Goal: Check status: Check status

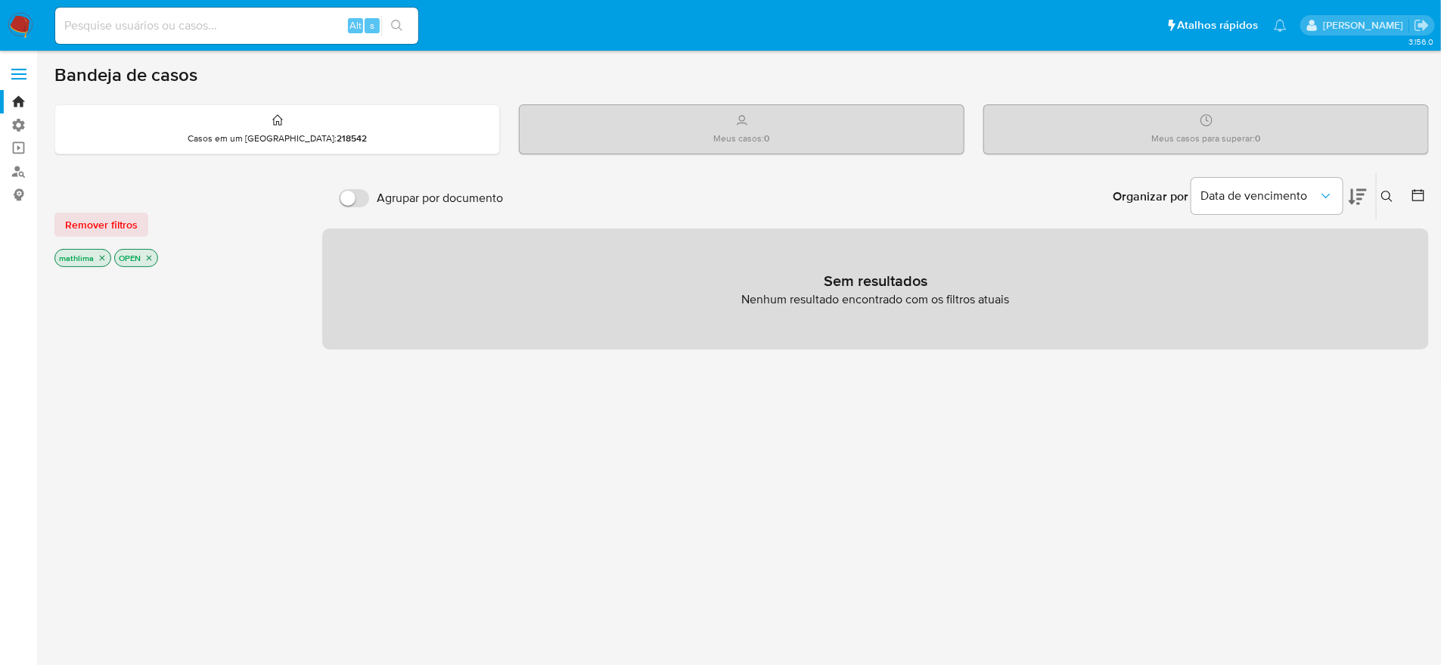
click at [199, 3] on nav "Pausado Ver notificaciones Alt s Atalhos rápidos Presiona las siguientes teclas…" at bounding box center [720, 25] width 1441 height 51
click at [193, 21] on input at bounding box center [236, 26] width 363 height 20
paste input "1783093197"
type input "1783093197"
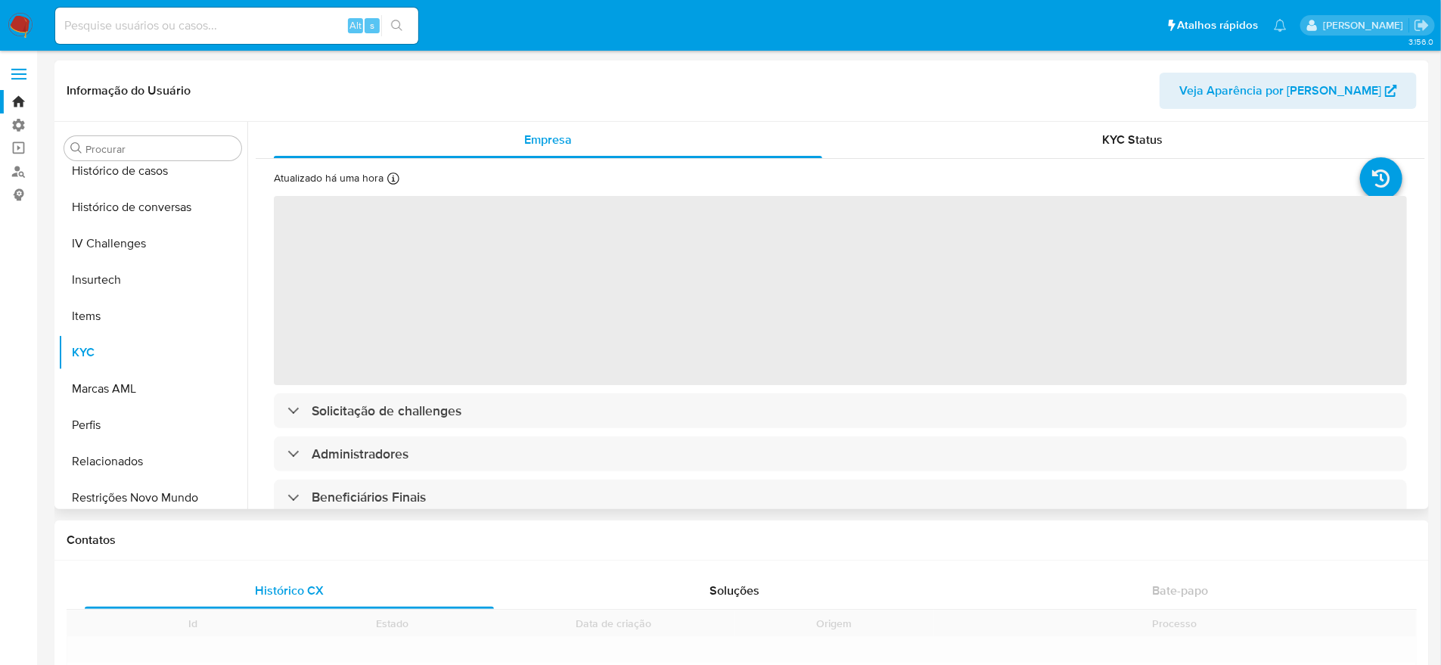
scroll to position [566, 0]
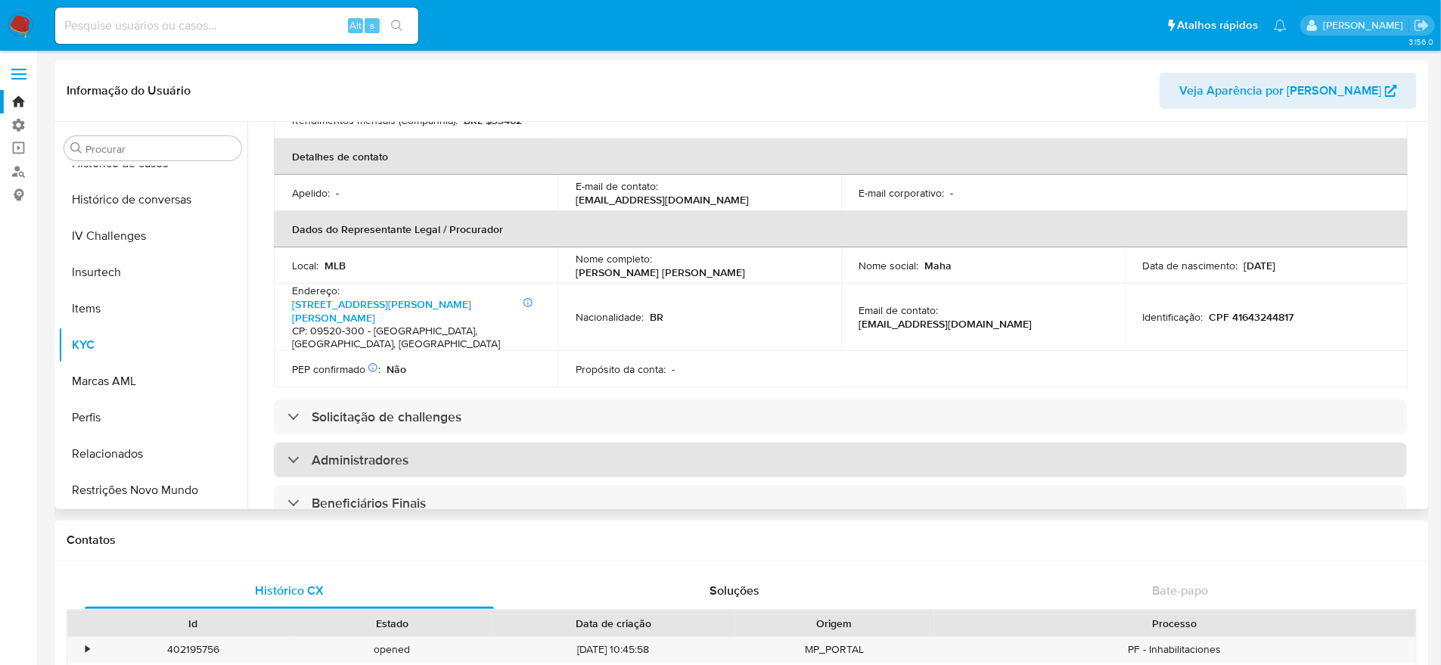
select select "10"
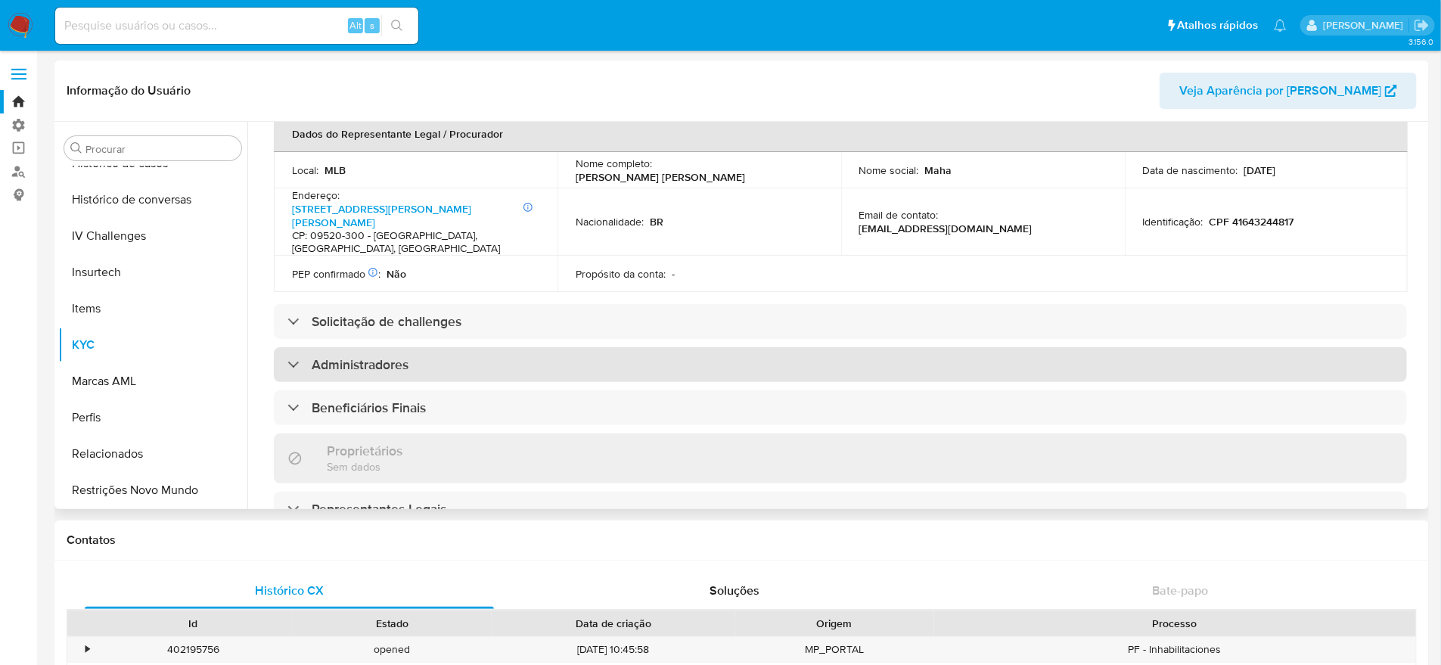
scroll to position [567, 0]
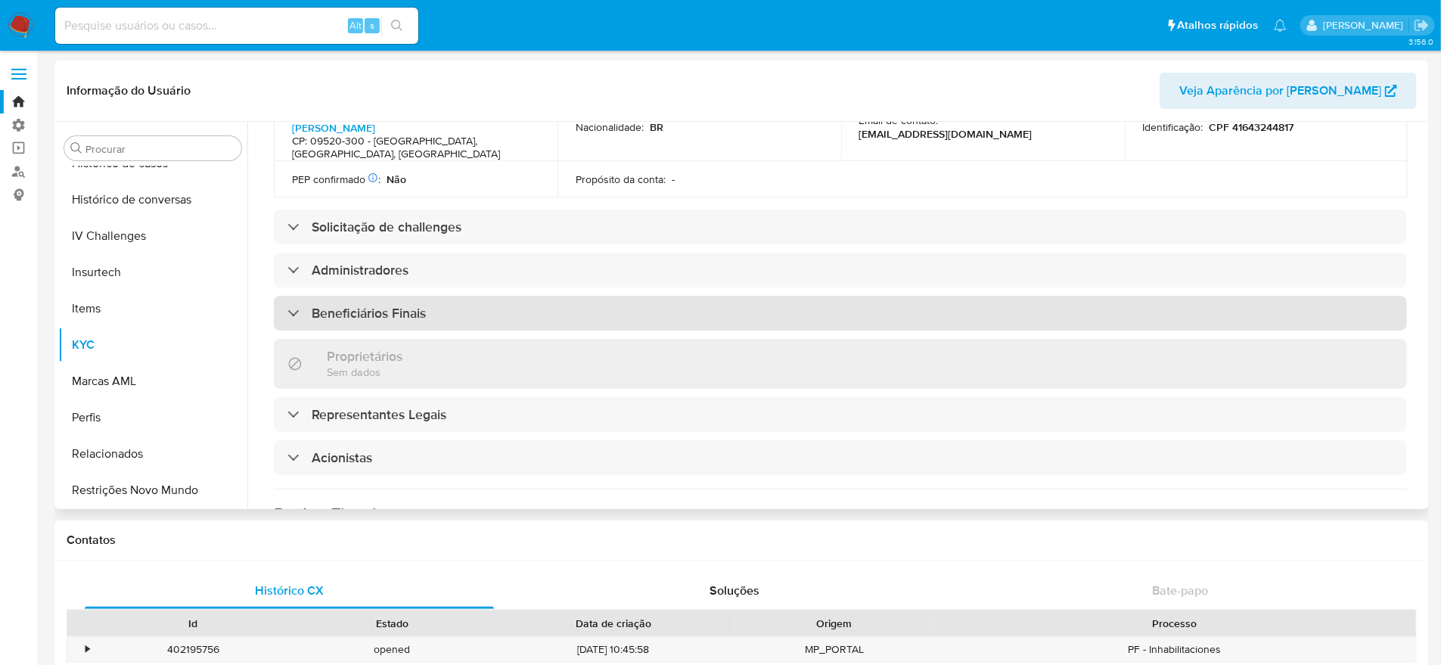
click at [284, 296] on div "Beneficiários Finais" at bounding box center [840, 313] width 1133 height 35
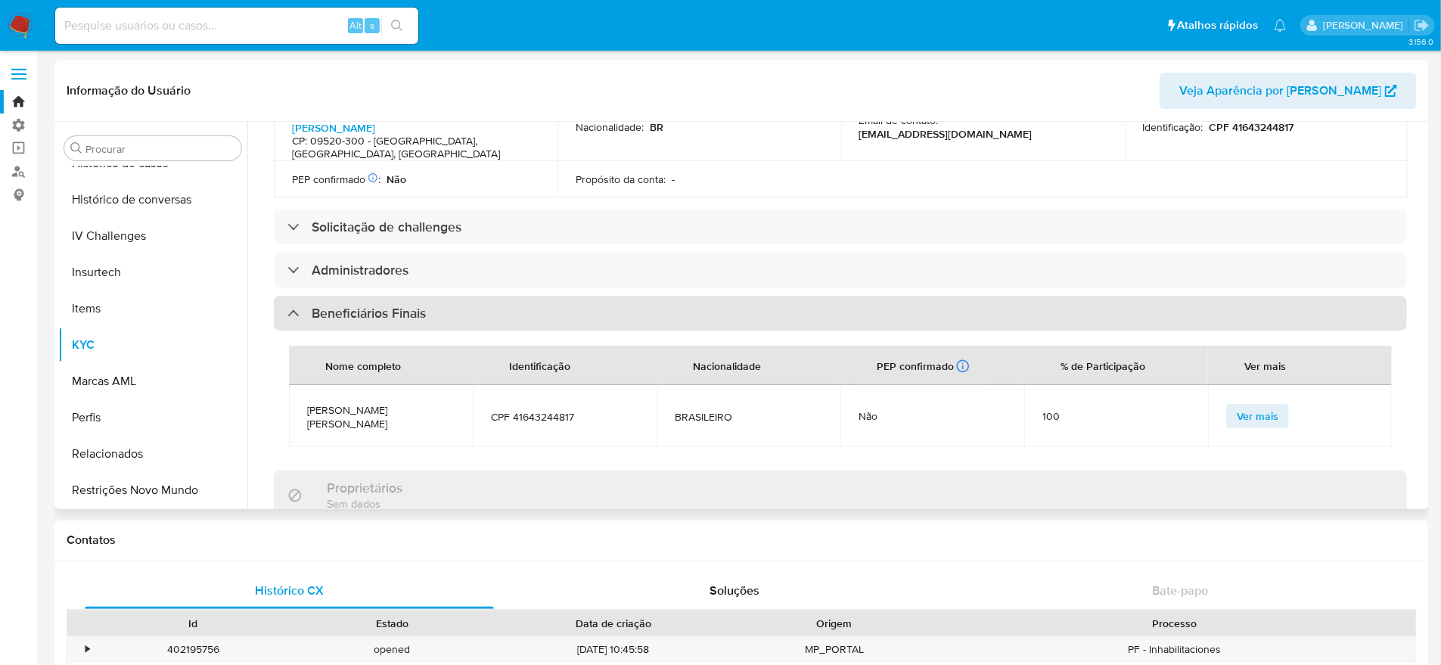
click at [287, 305] on div "Beneficiários Finais" at bounding box center [356, 313] width 138 height 17
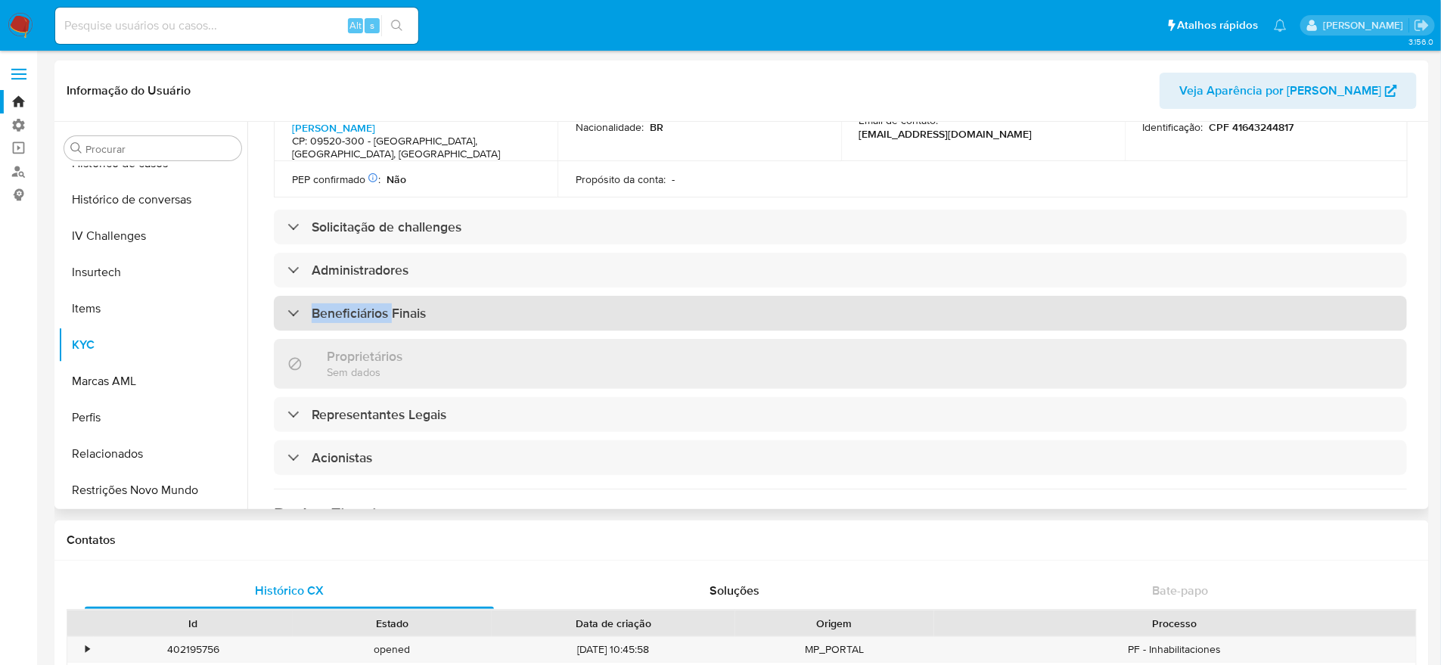
click at [287, 305] on div "Beneficiários Finais" at bounding box center [356, 313] width 138 height 17
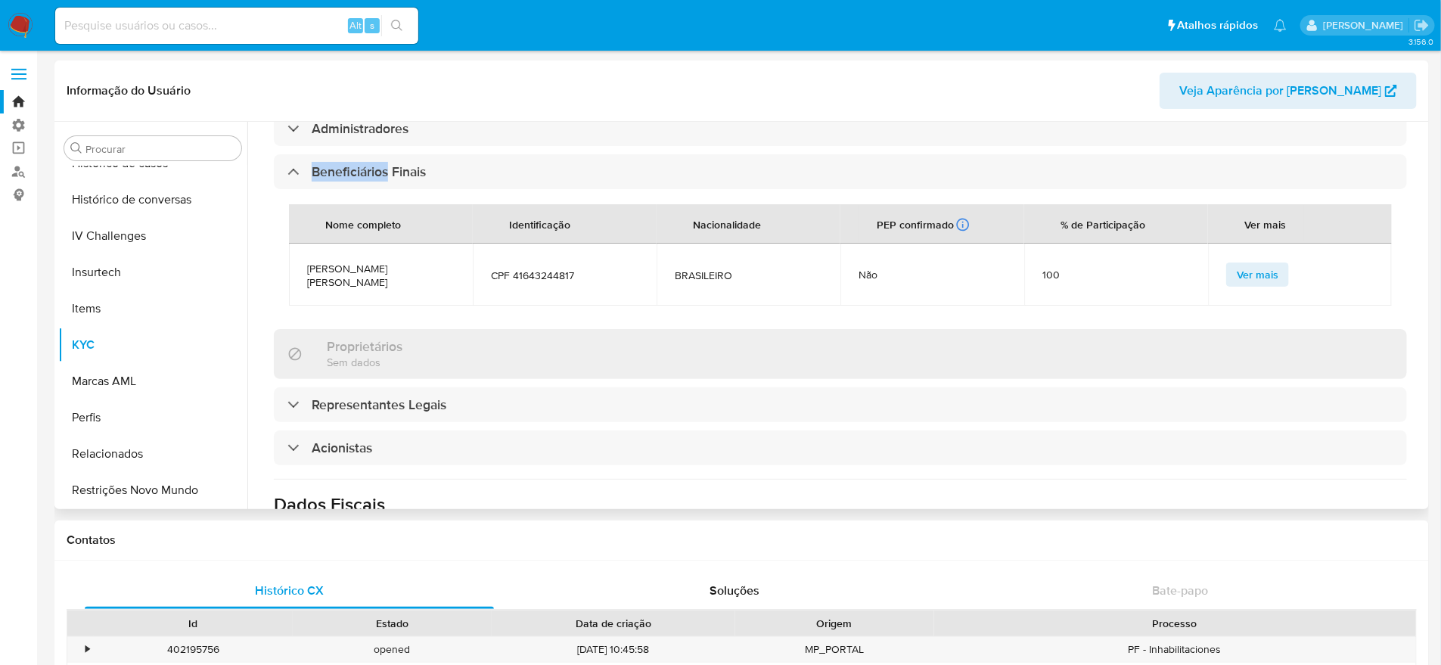
scroll to position [756, 0]
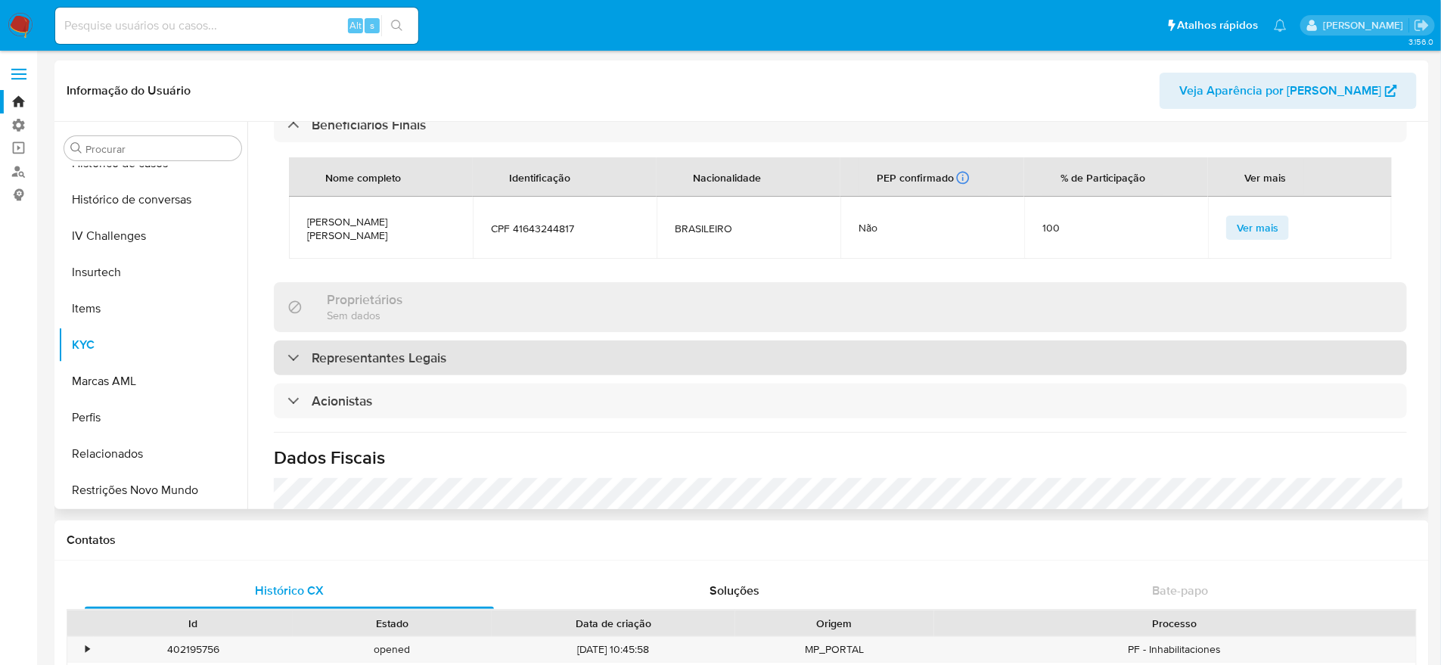
click at [287, 357] on div at bounding box center [287, 357] width 0 height 0
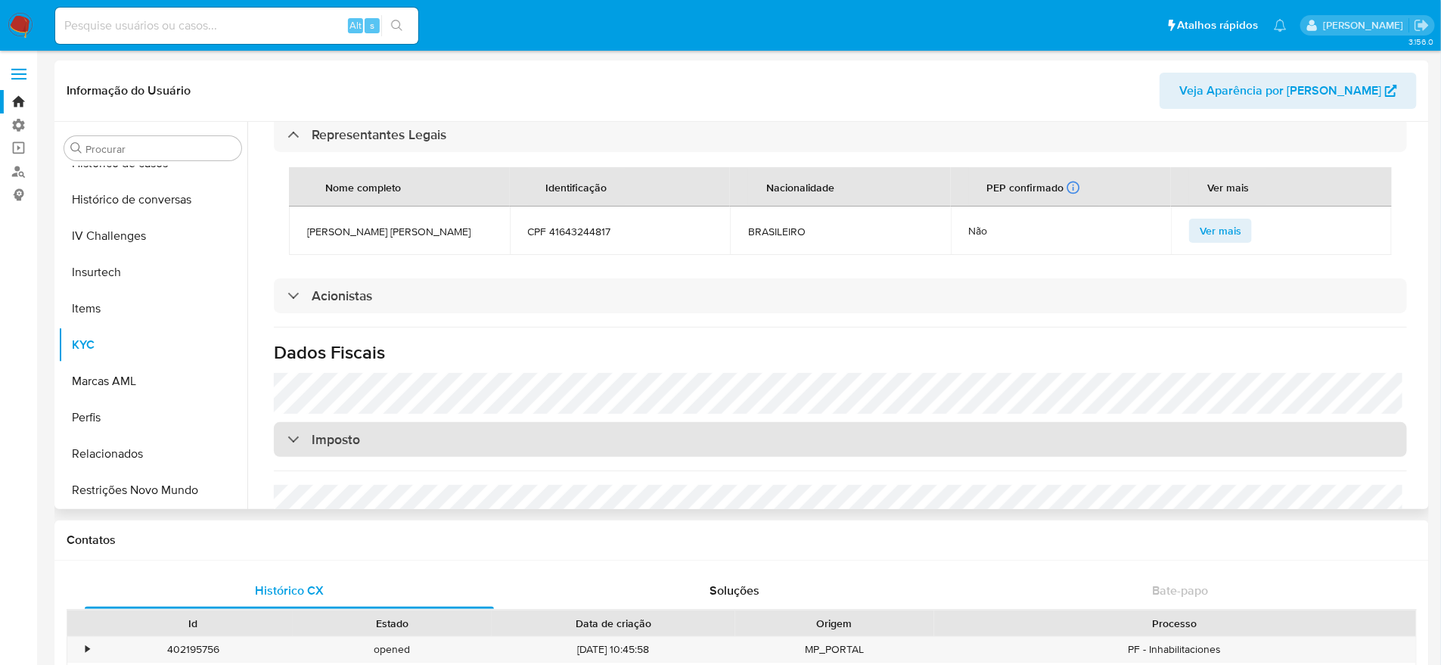
scroll to position [1039, 0]
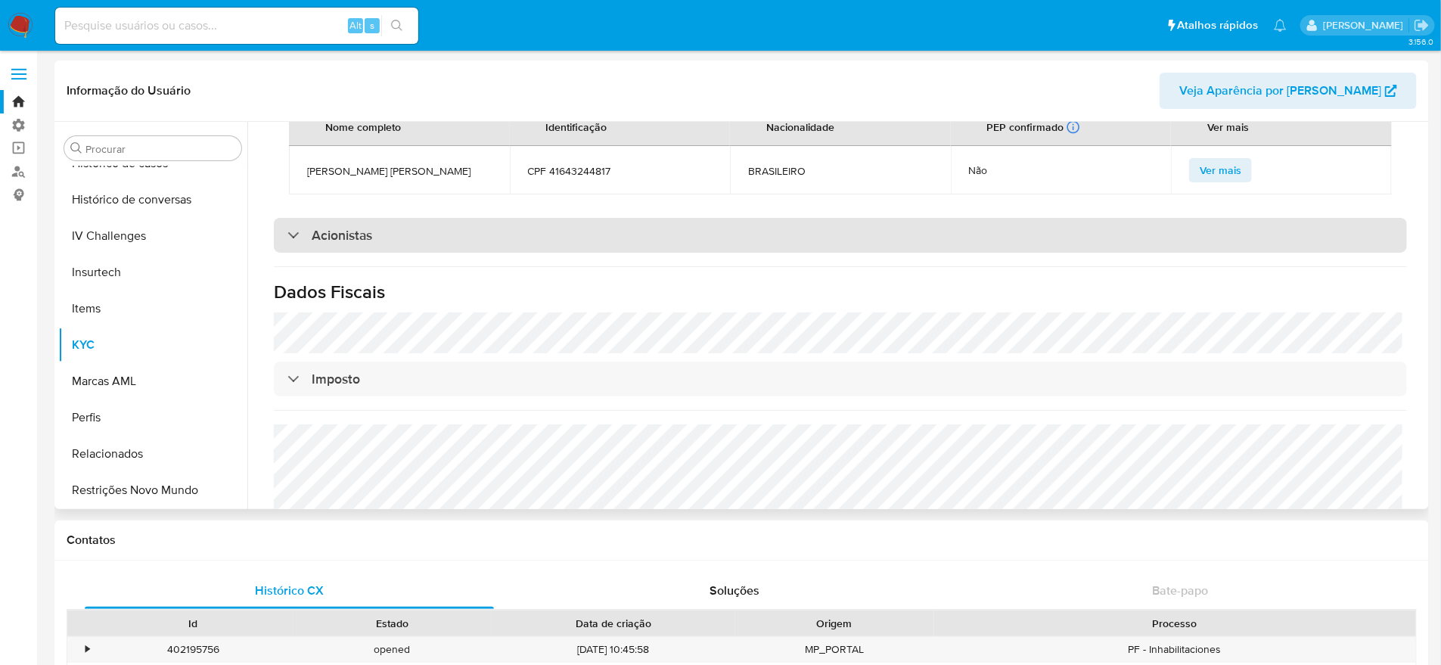
click at [287, 234] on div at bounding box center [287, 234] width 0 height 0
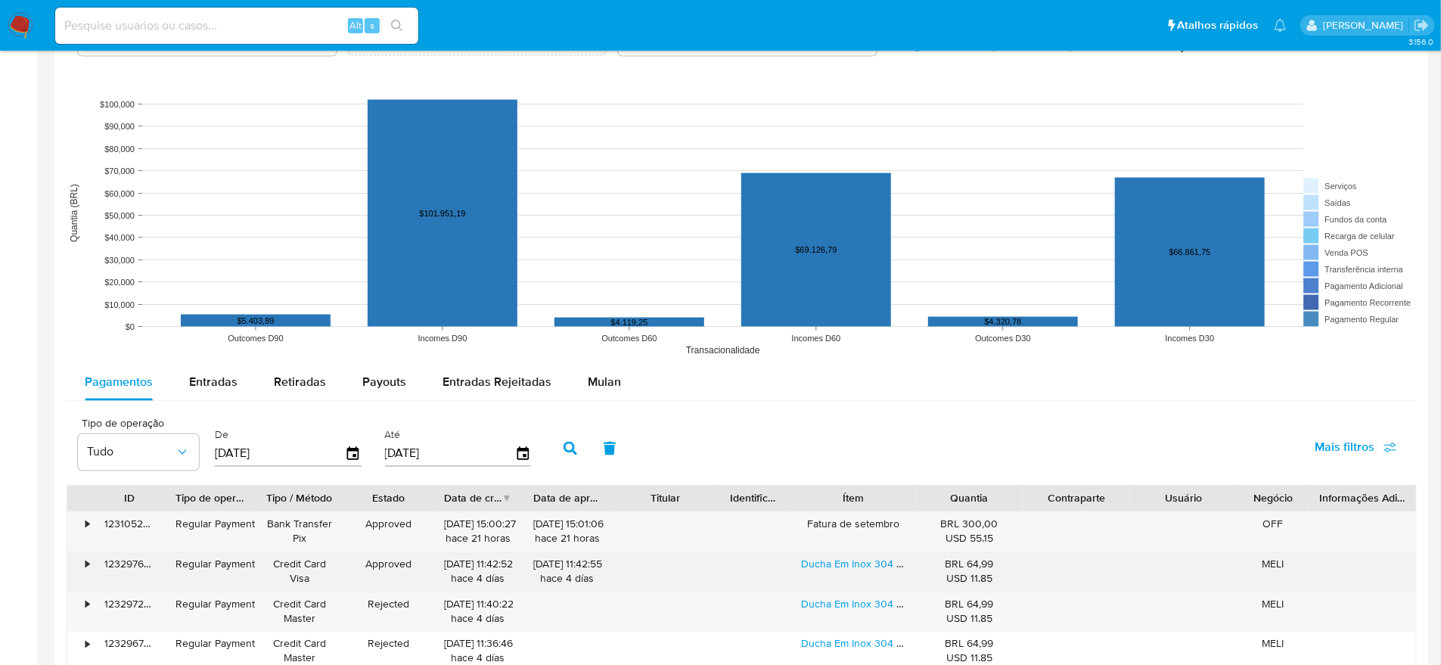
scroll to position [1228, 0]
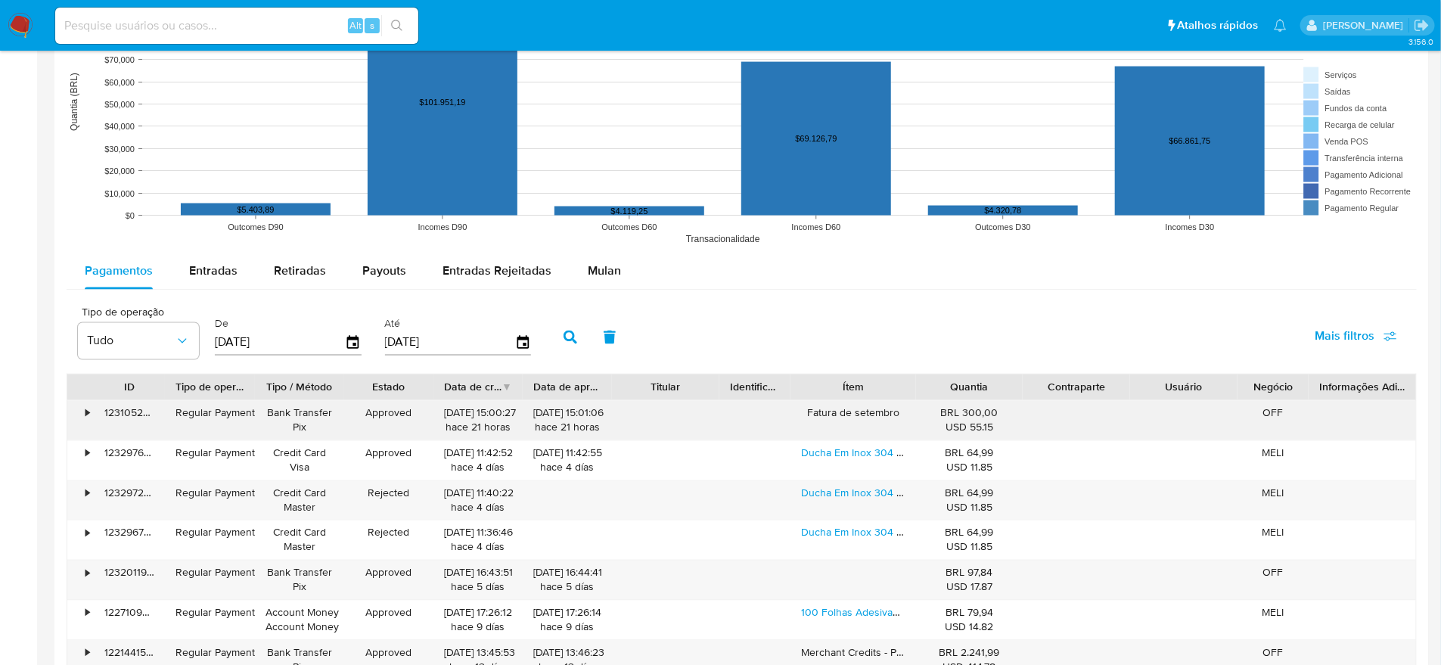
click at [843, 409] on div "Fatura de setembro" at bounding box center [852, 420] width 125 height 39
drag, startPoint x: 445, startPoint y: 415, endPoint x: 542, endPoint y: 399, distance: 97.5
click at [538, 401] on div "• 123105234375 Regular Payment Bank Transfer Pix Approved [DATE] 15:00:27 hace …" at bounding box center [741, 420] width 1348 height 39
click at [580, 424] on div "[DATE] 15:01:06 hace 21 horas" at bounding box center [567, 420] width 68 height 29
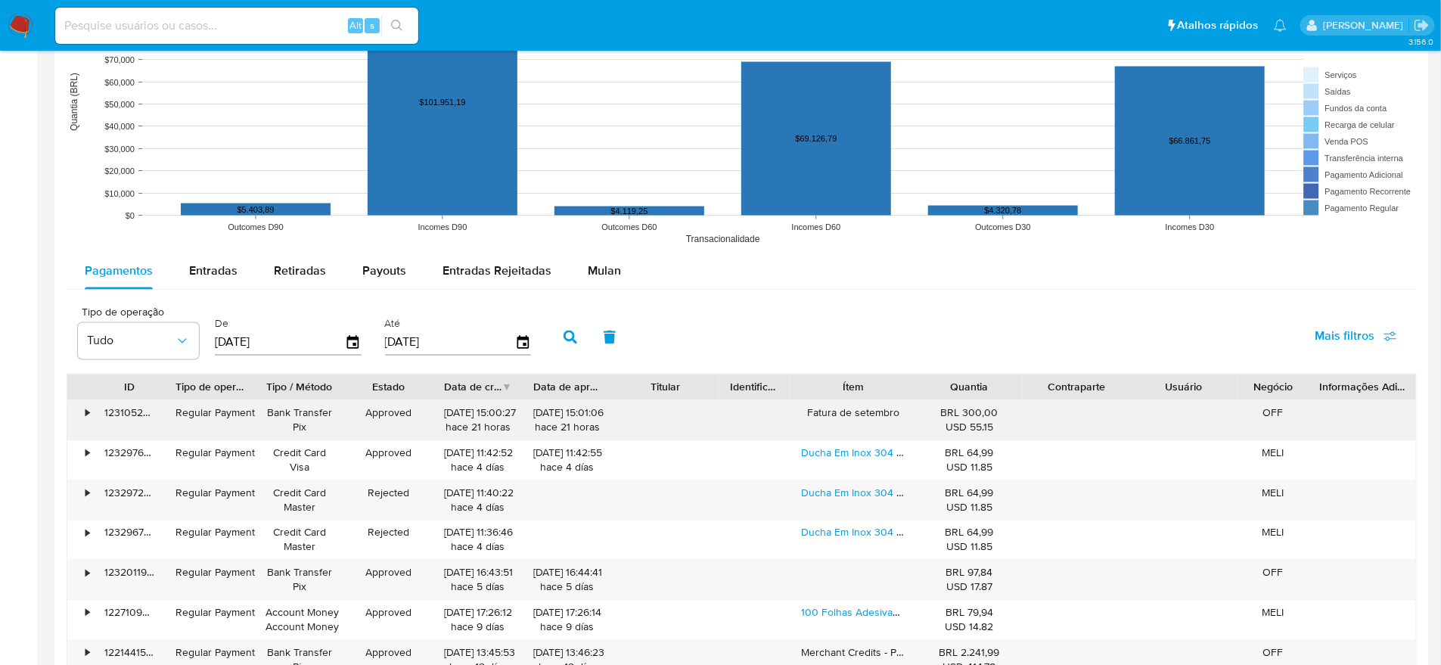
click at [580, 424] on div "[DATE] 15:01:06 hace 21 horas" at bounding box center [567, 420] width 68 height 29
click at [580, 425] on div "[DATE] 15:01:06 hace 21 horas" at bounding box center [567, 420] width 68 height 29
click at [548, 415] on div "[DATE] 15:01:06 hace 21 horas" at bounding box center [567, 420] width 68 height 29
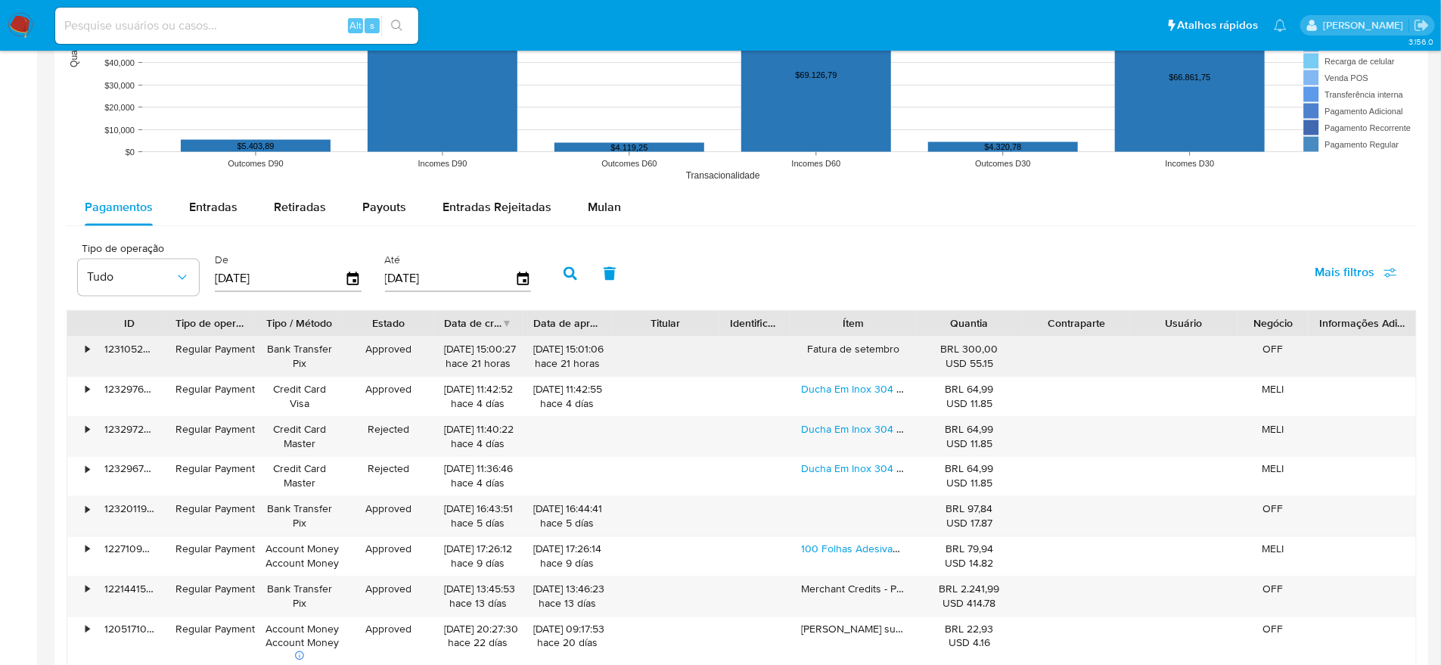
scroll to position [1324, 0]
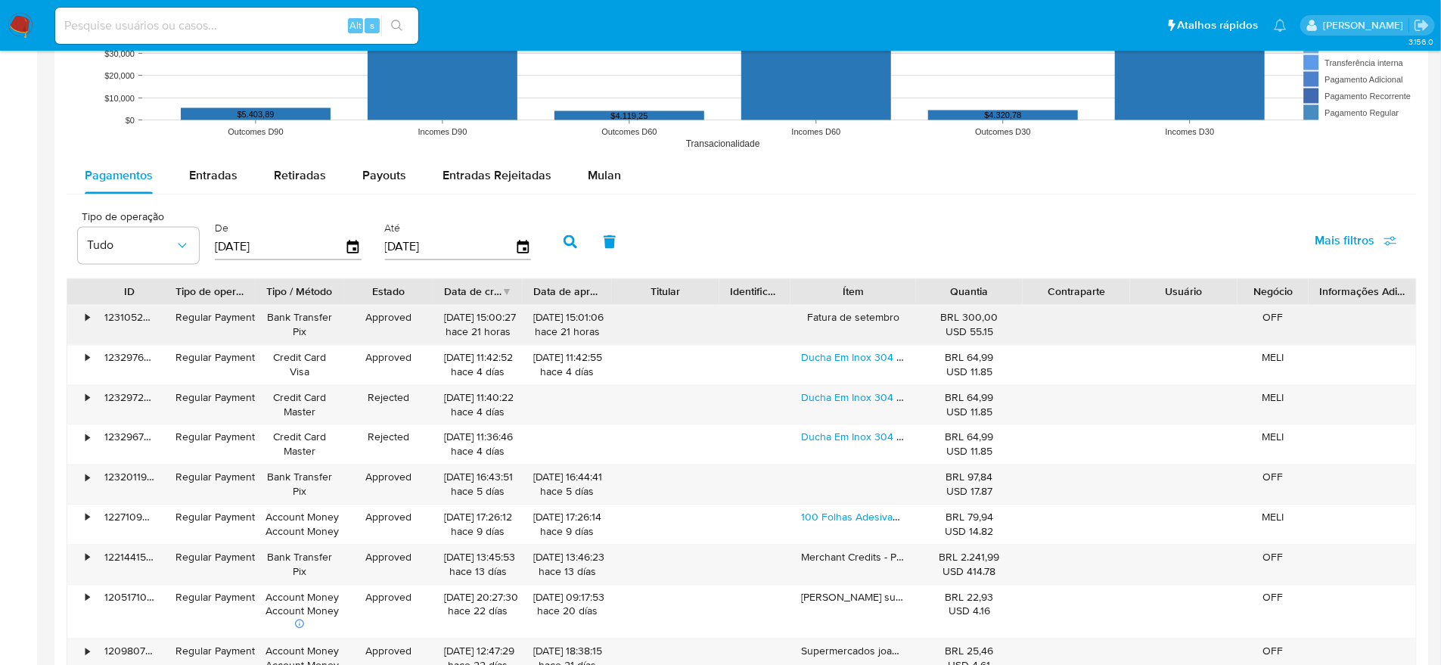
click at [964, 315] on div "BRL 300,00 USD 55.15" at bounding box center [969, 325] width 86 height 29
click at [964, 316] on div "BRL 300,00 USD 55.15" at bounding box center [969, 325] width 86 height 29
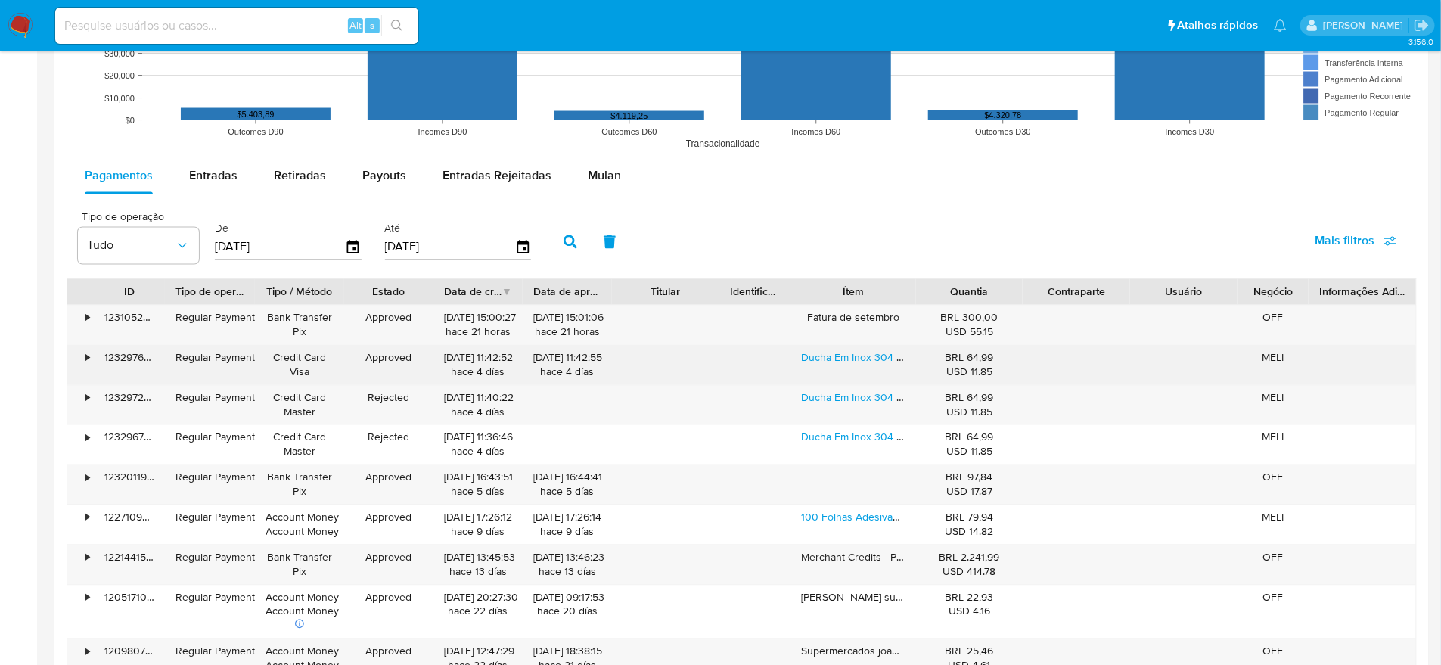
click at [480, 368] on div "[DATE] 11:42:52 hace 4 [PERSON_NAME]" at bounding box center [478, 365] width 68 height 29
click at [480, 369] on div "[DATE] 11:42:52 hace 4 [PERSON_NAME]" at bounding box center [478, 365] width 68 height 29
click at [482, 357] on div "[DATE] 11:42:52 hace 4 [PERSON_NAME]" at bounding box center [478, 365] width 68 height 29
click at [482, 358] on div "[DATE] 11:42:52 hace 4 [PERSON_NAME]" at bounding box center [478, 365] width 68 height 29
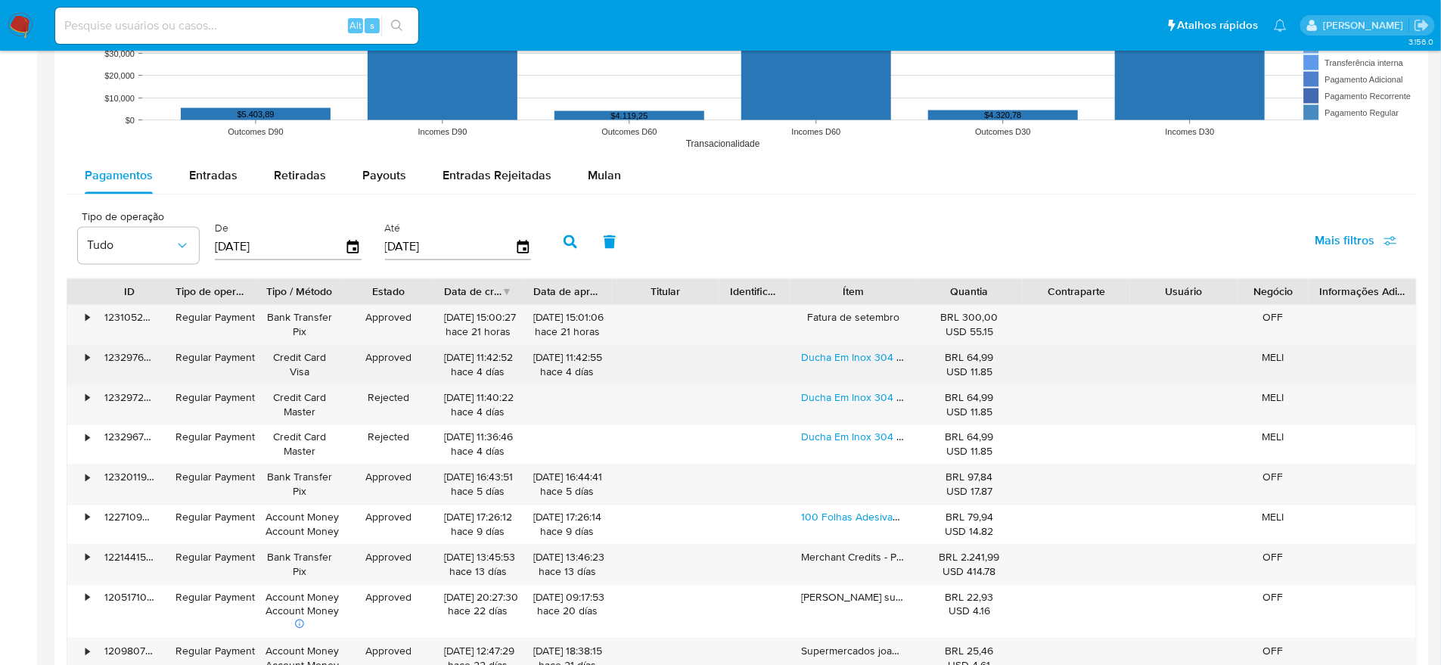
click at [979, 360] on div "BRL 64,99 USD 11.85" at bounding box center [969, 365] width 86 height 29
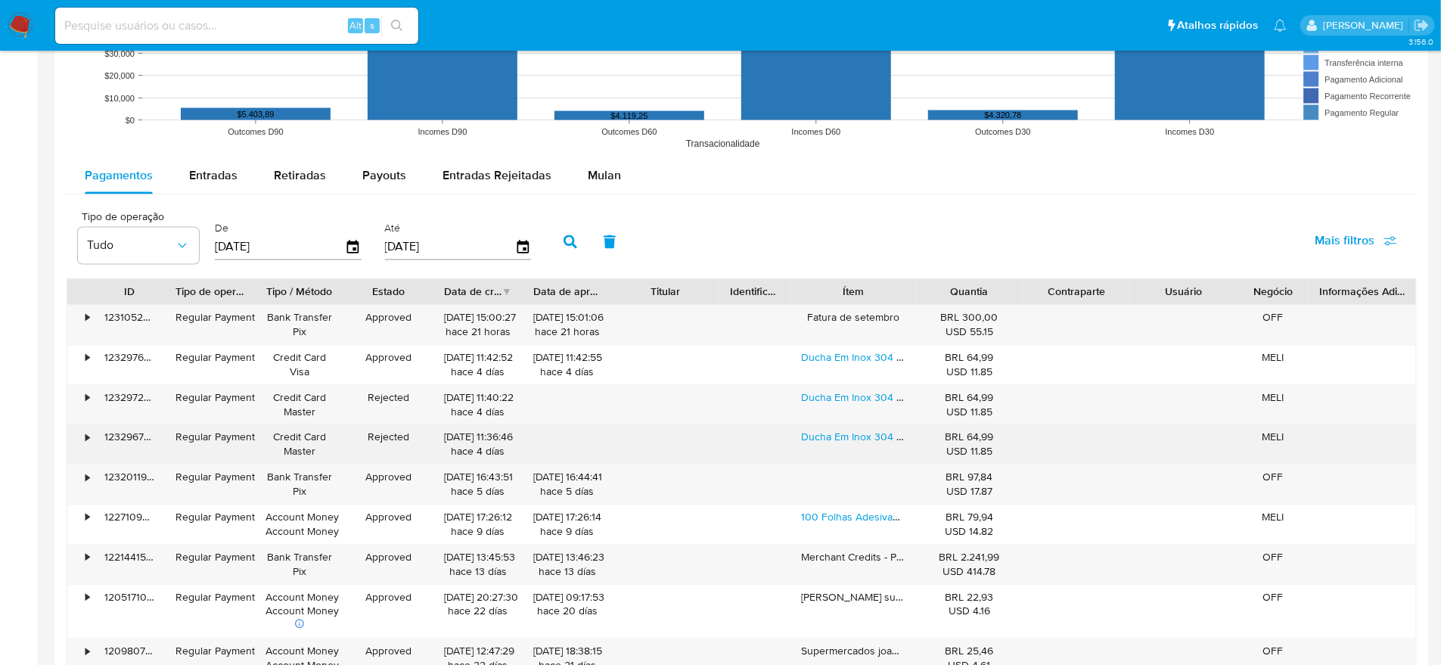
scroll to position [1418, 0]
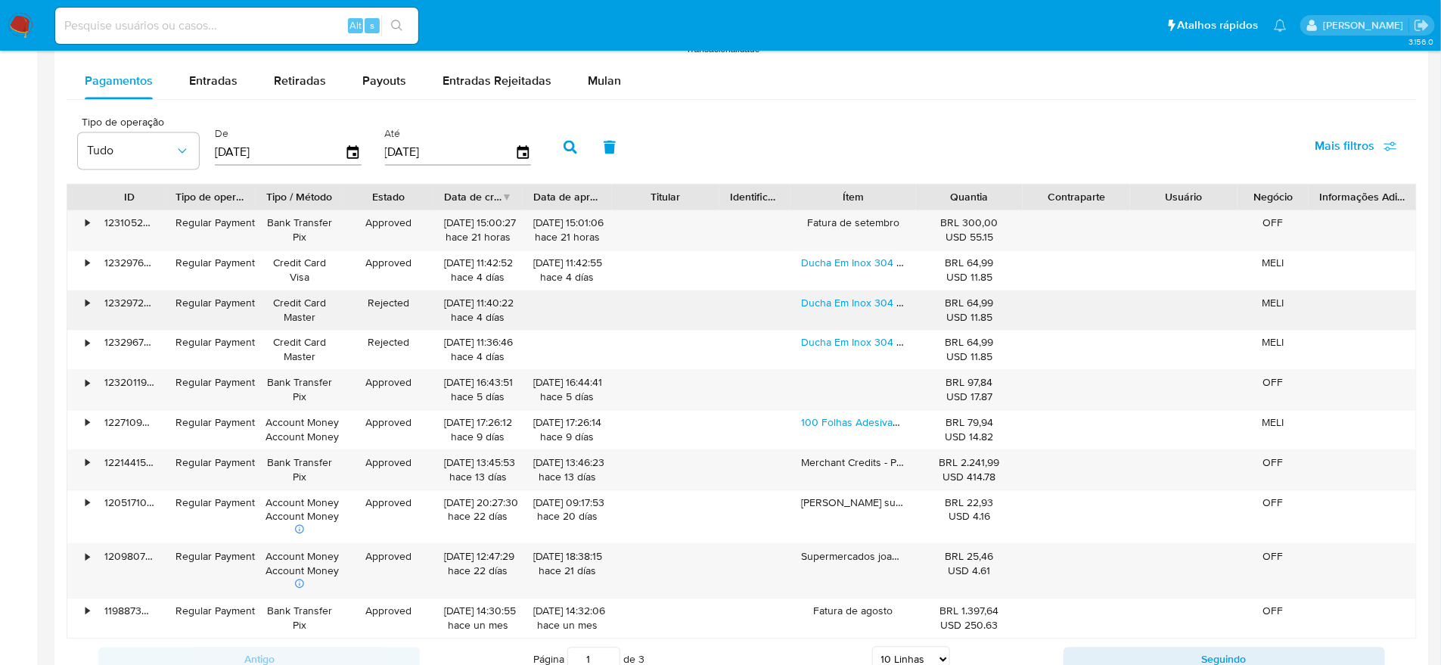
click at [85, 299] on div "•" at bounding box center [87, 303] width 4 height 14
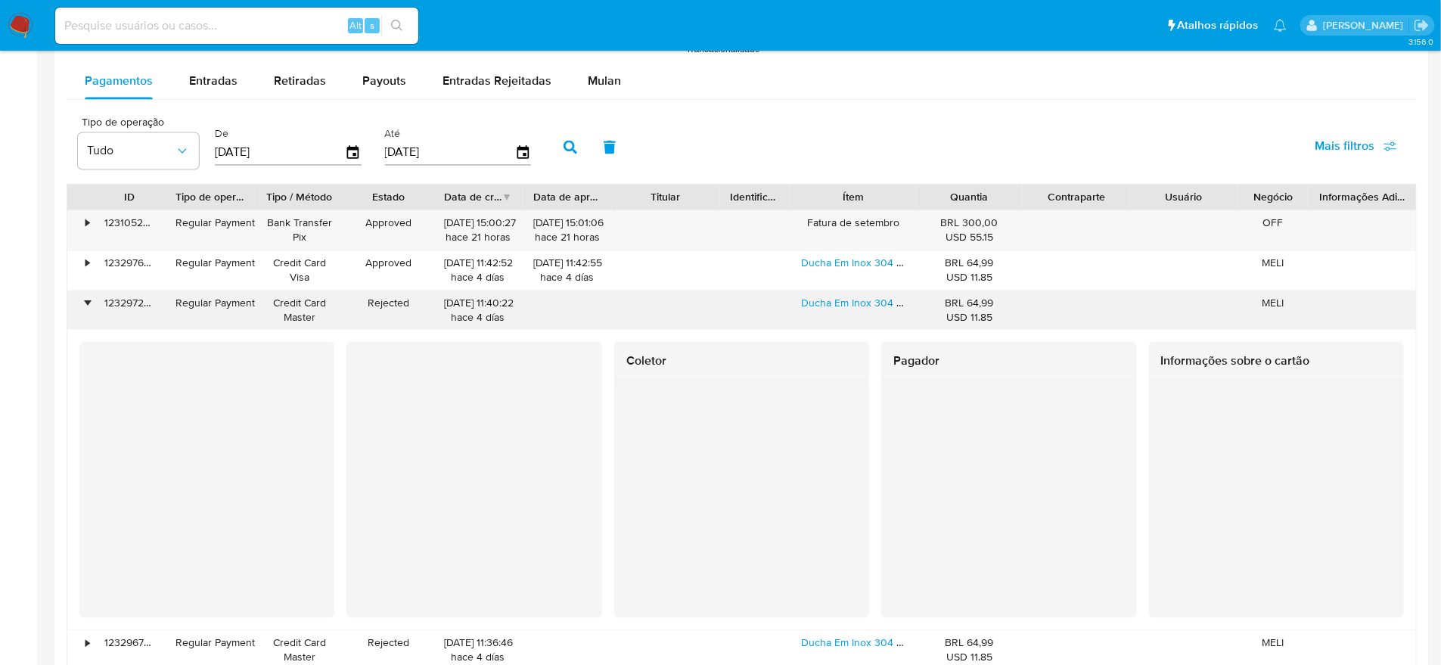
click at [87, 299] on div "•" at bounding box center [87, 303] width 4 height 14
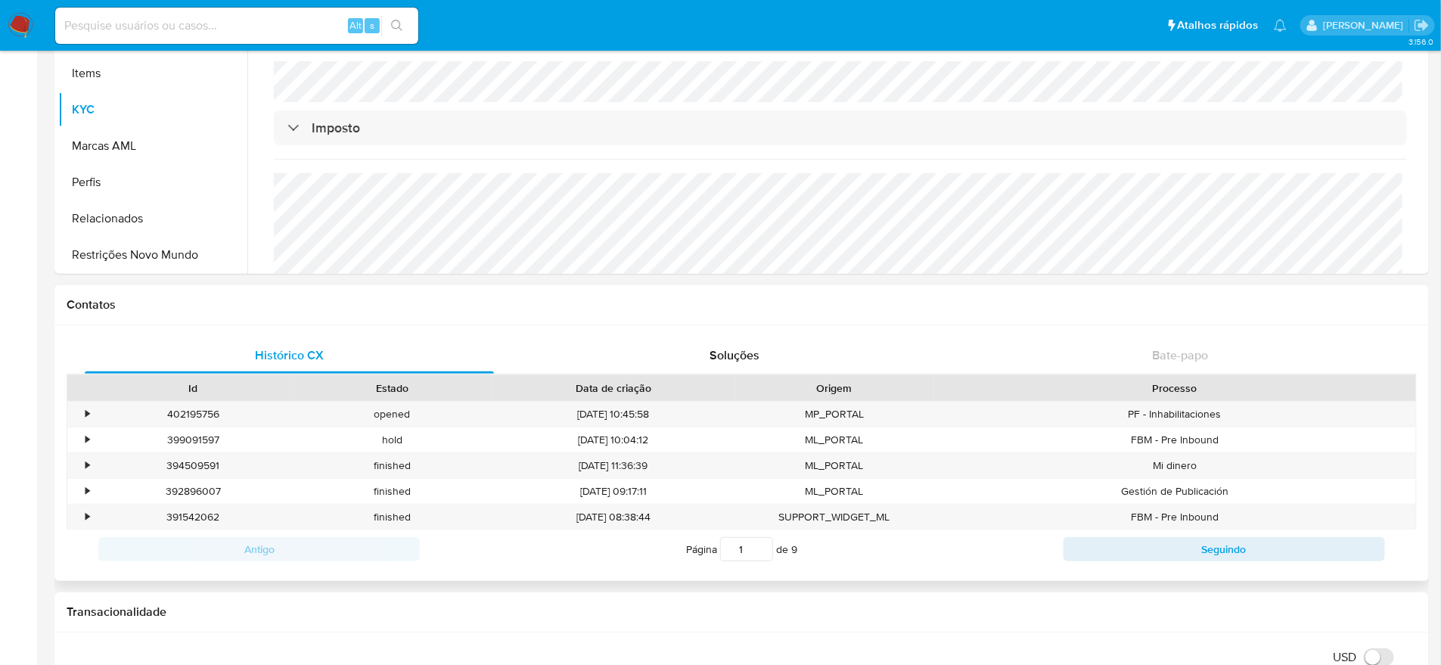
scroll to position [0, 0]
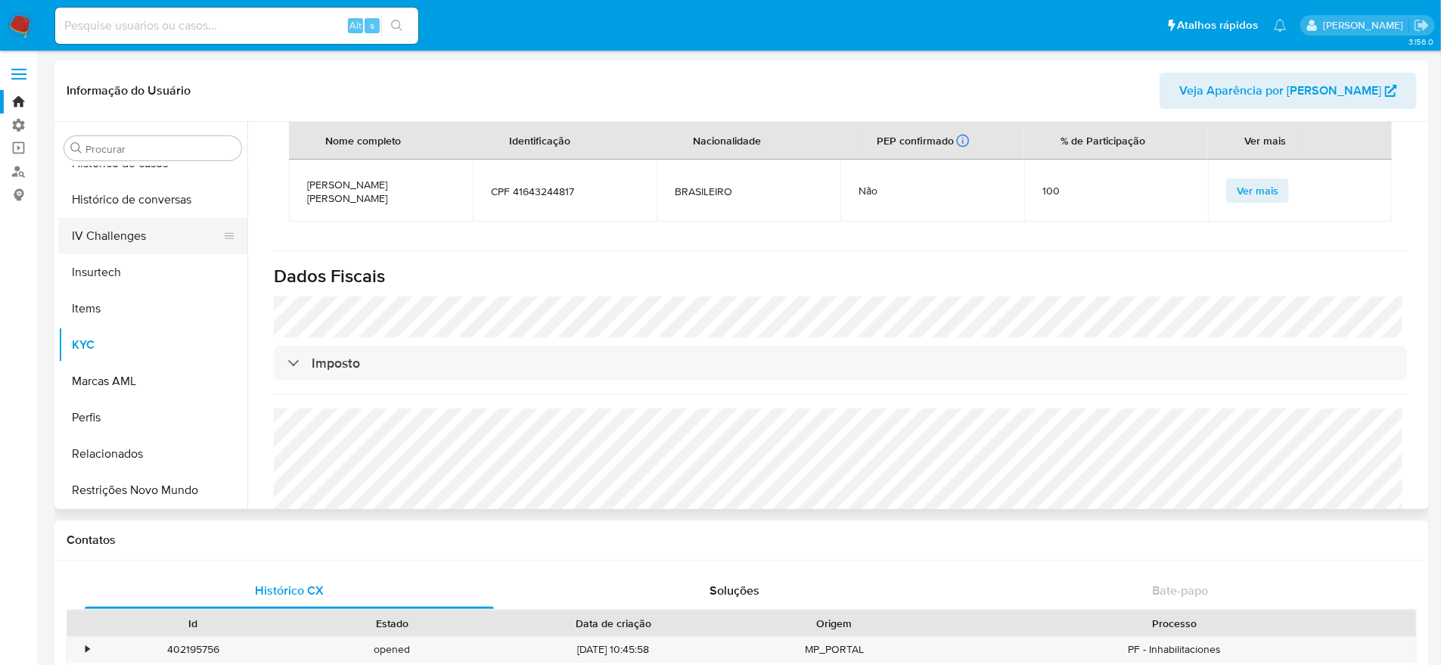
click at [131, 234] on button "IV Challenges" at bounding box center [146, 236] width 177 height 36
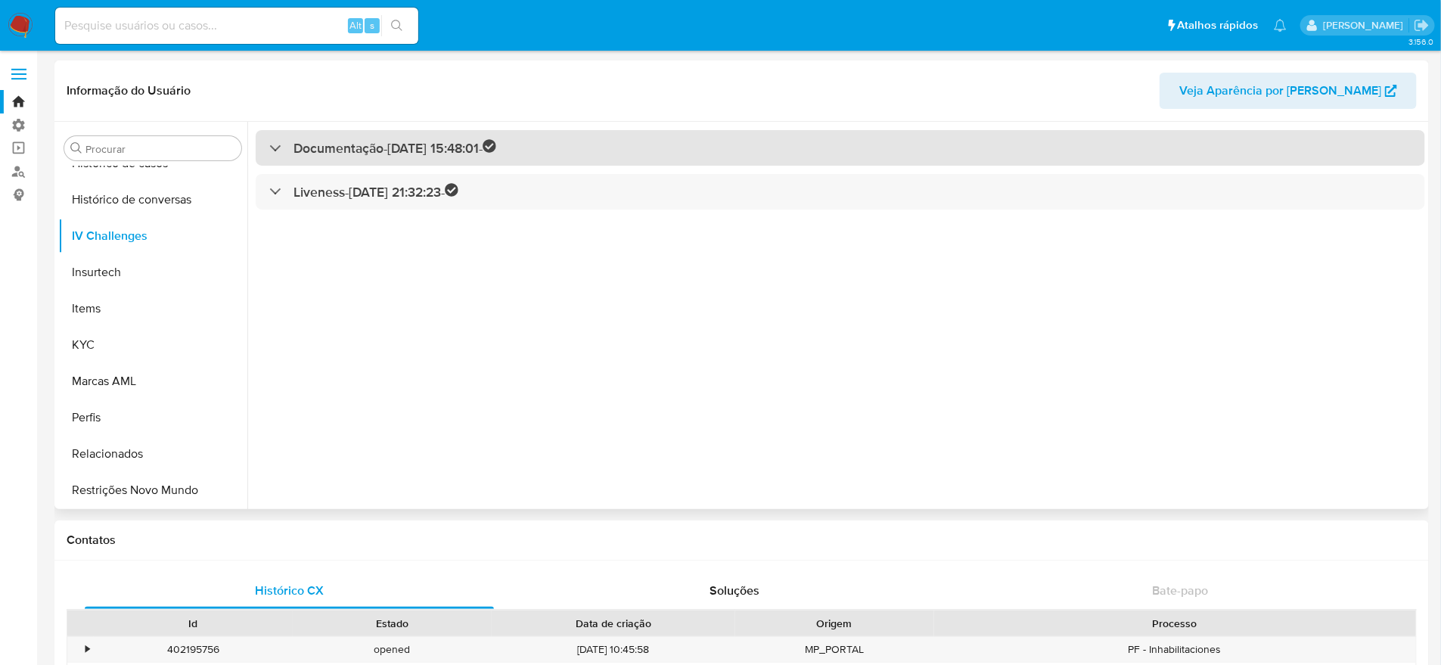
click at [261, 147] on div "Documentação - [DATE] 15:48:01 -" at bounding box center [840, 148] width 1169 height 36
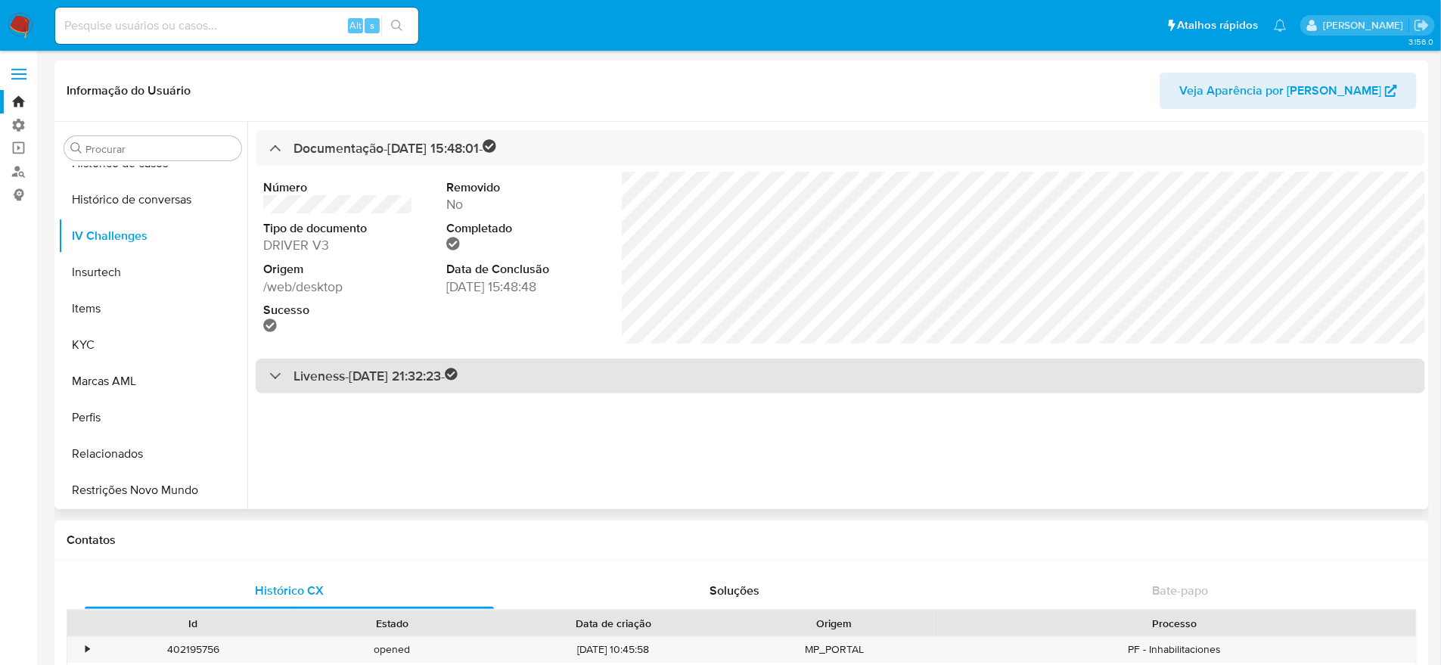
click at [269, 375] on div at bounding box center [269, 375] width 0 height 0
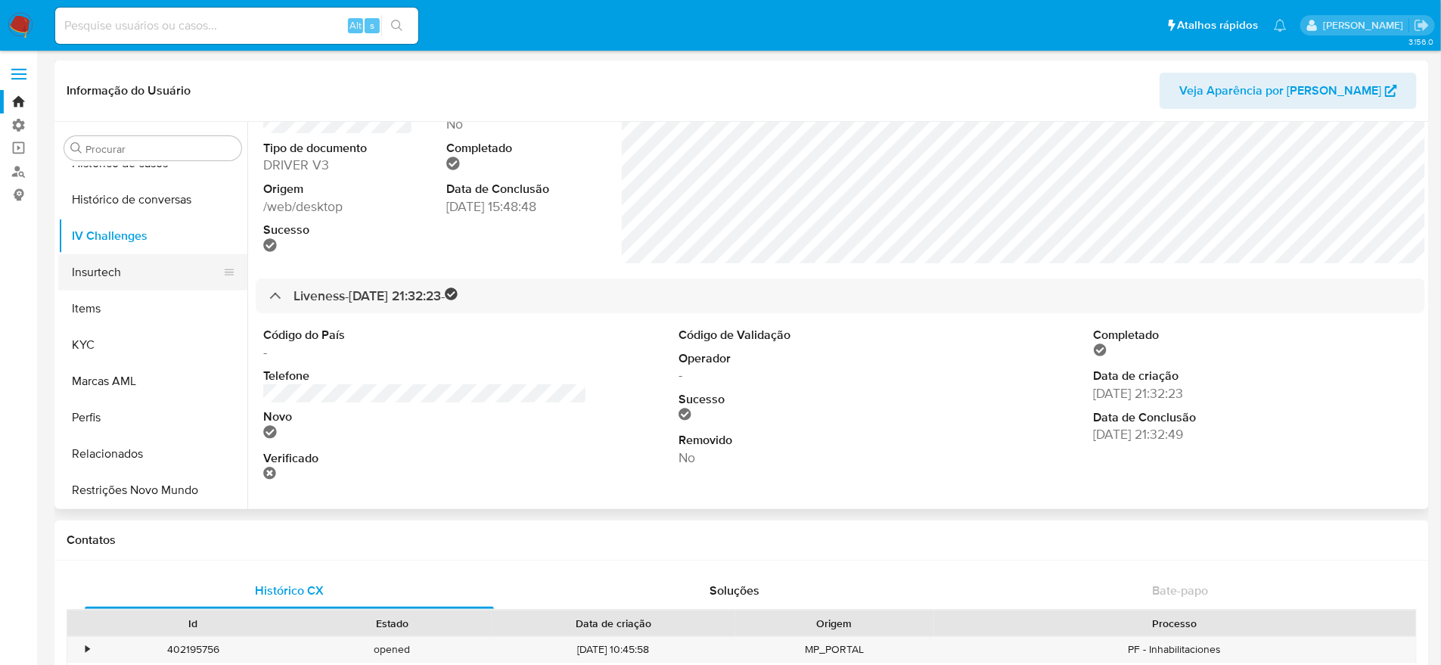
click at [105, 271] on button "Insurtech" at bounding box center [146, 272] width 177 height 36
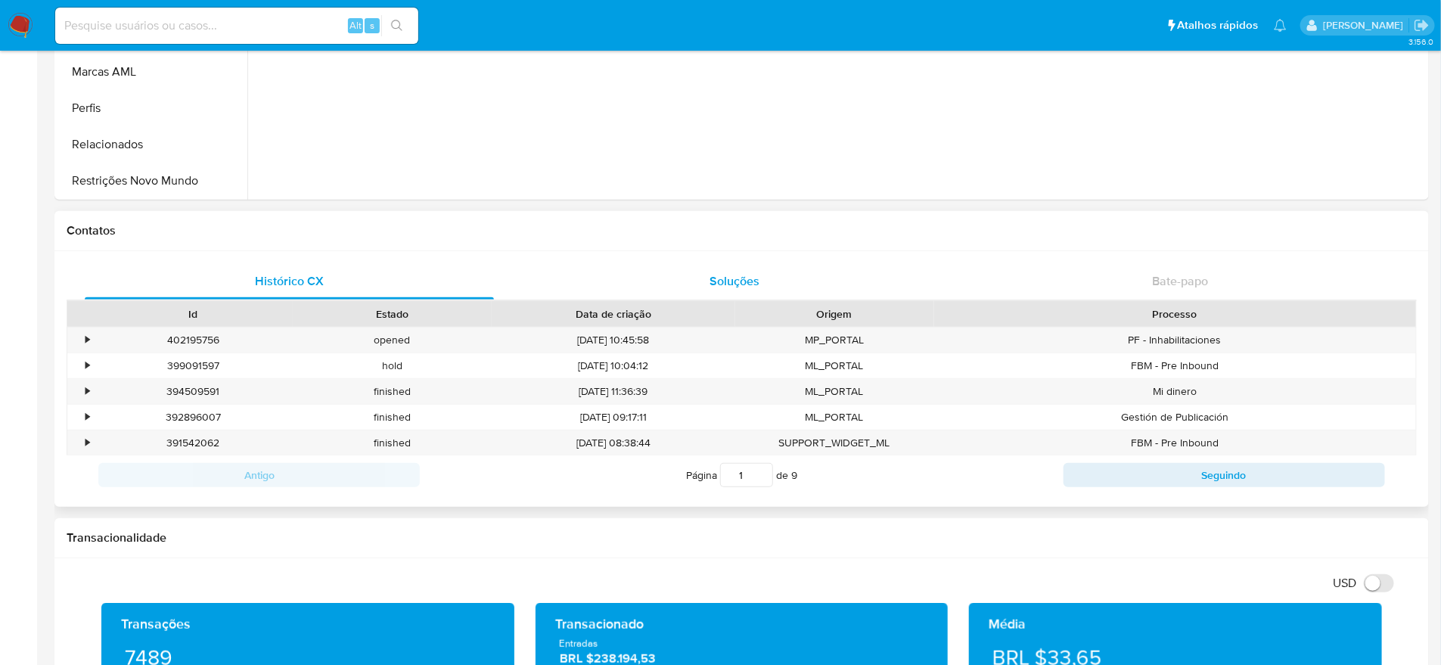
scroll to position [283, 0]
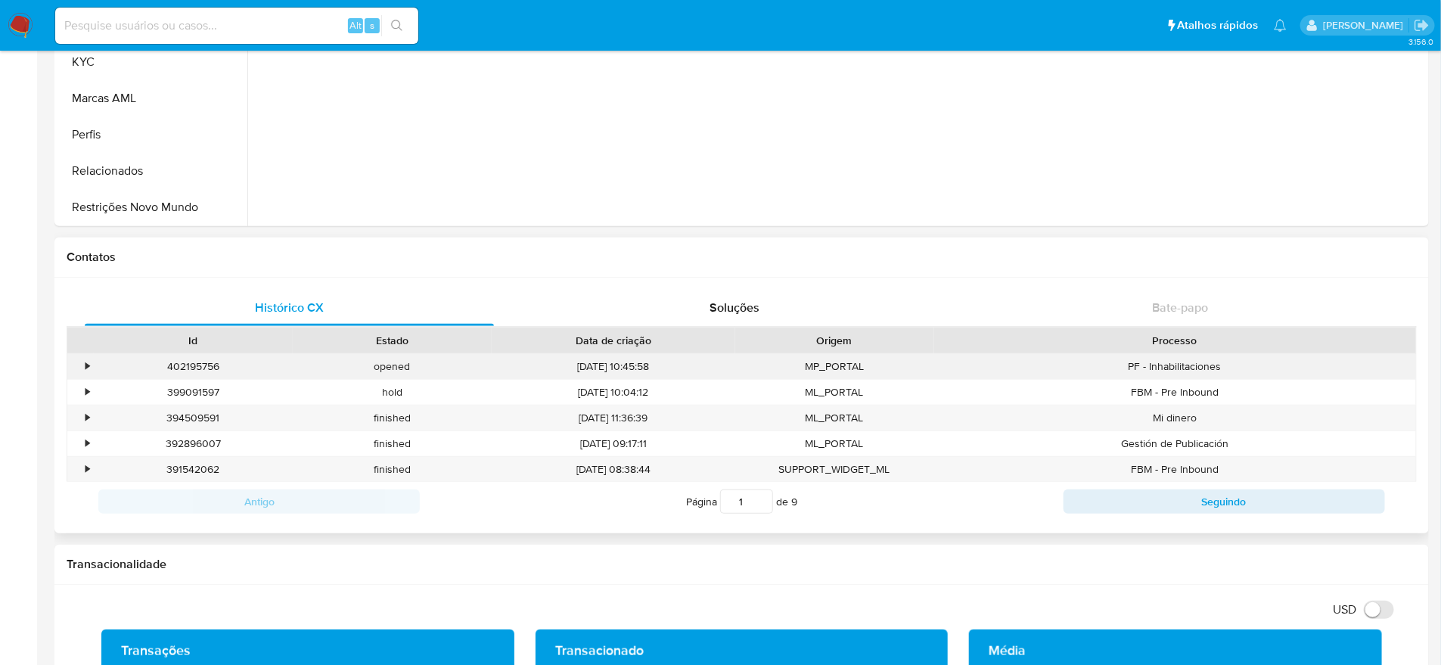
click at [621, 368] on div "[DATE] 10:45:58" at bounding box center [614, 366] width 244 height 25
drag, startPoint x: 1128, startPoint y: 364, endPoint x: 1141, endPoint y: 365, distance: 12.1
click at [1141, 365] on div "PF - Inhabilitaciones" at bounding box center [1175, 366] width 482 height 25
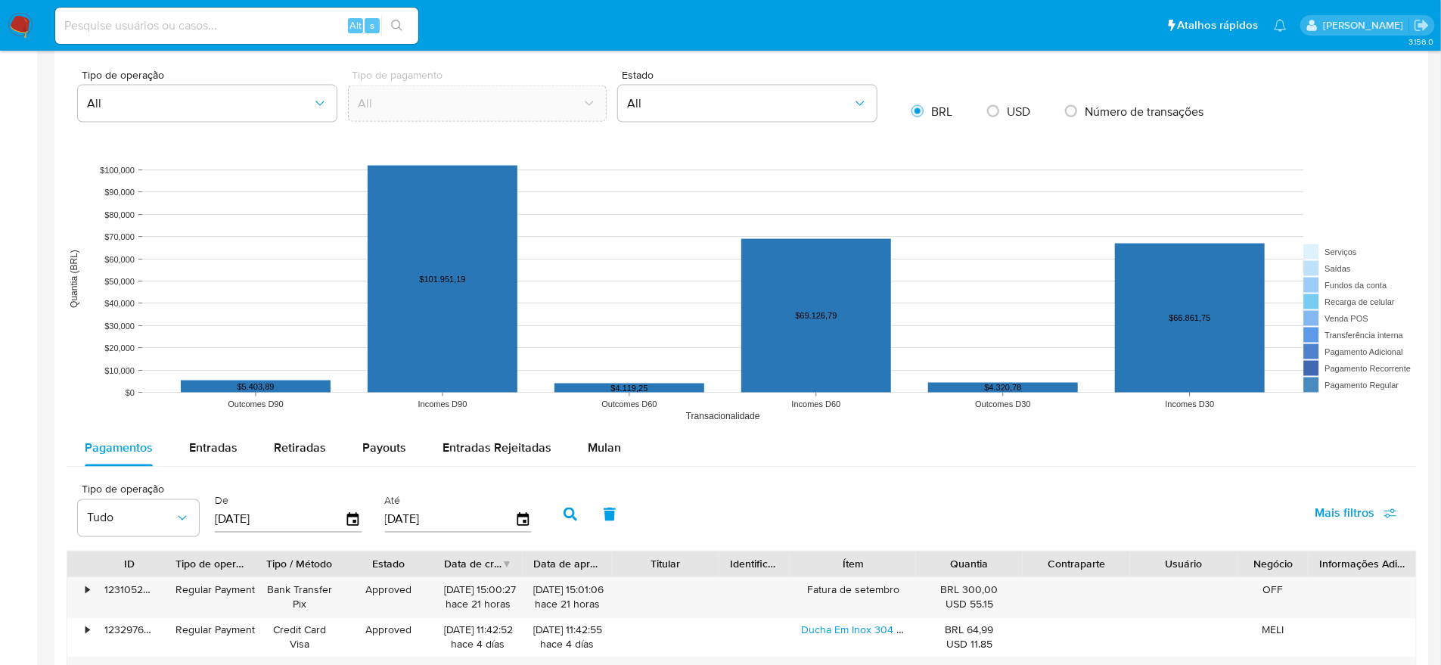
scroll to position [1134, 0]
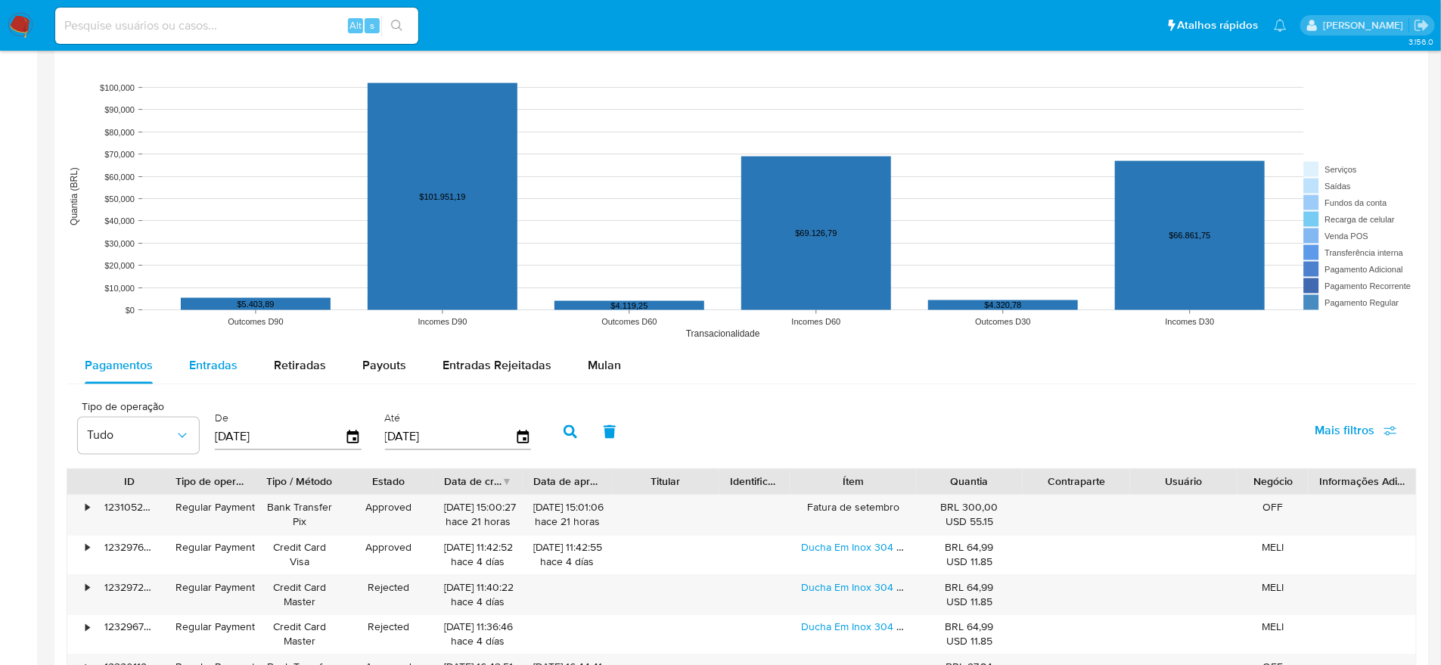
click at [208, 375] on div "Entradas" at bounding box center [213, 366] width 48 height 36
select select "10"
click at [297, 360] on span "Retiradas" at bounding box center [300, 365] width 52 height 17
select select "10"
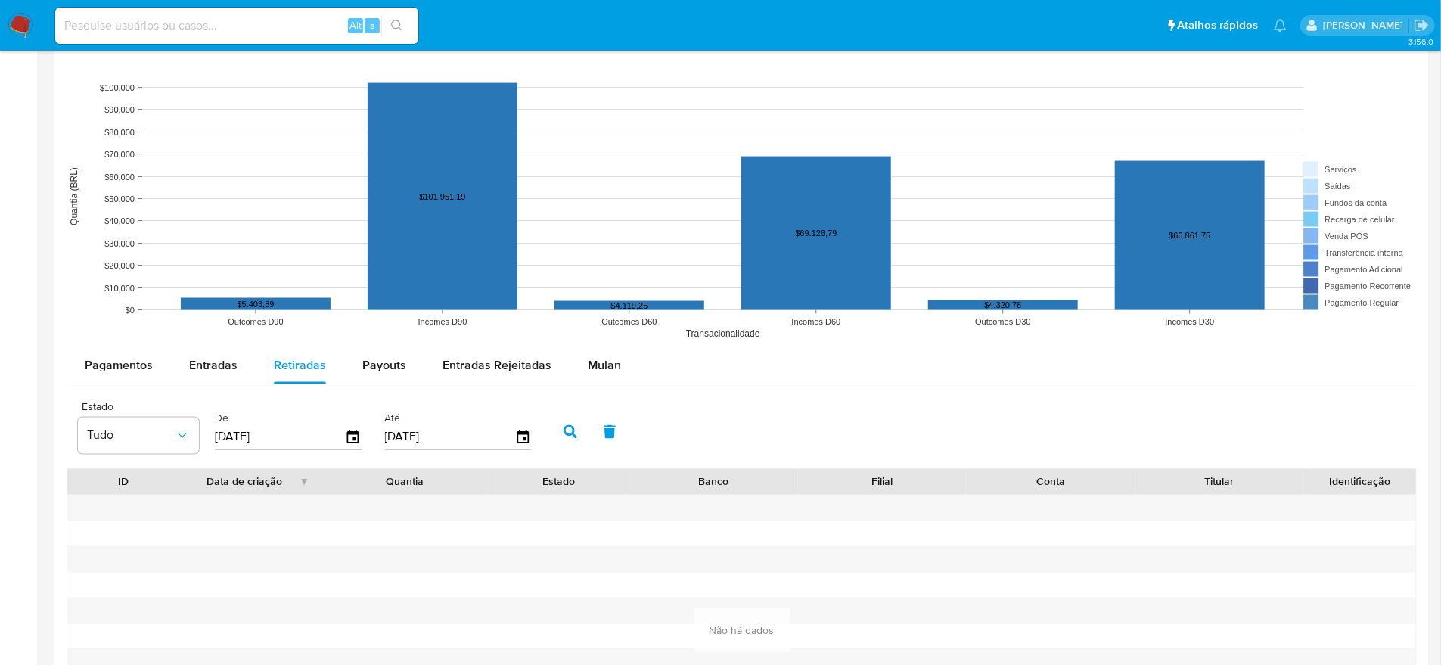
scroll to position [1228, 0]
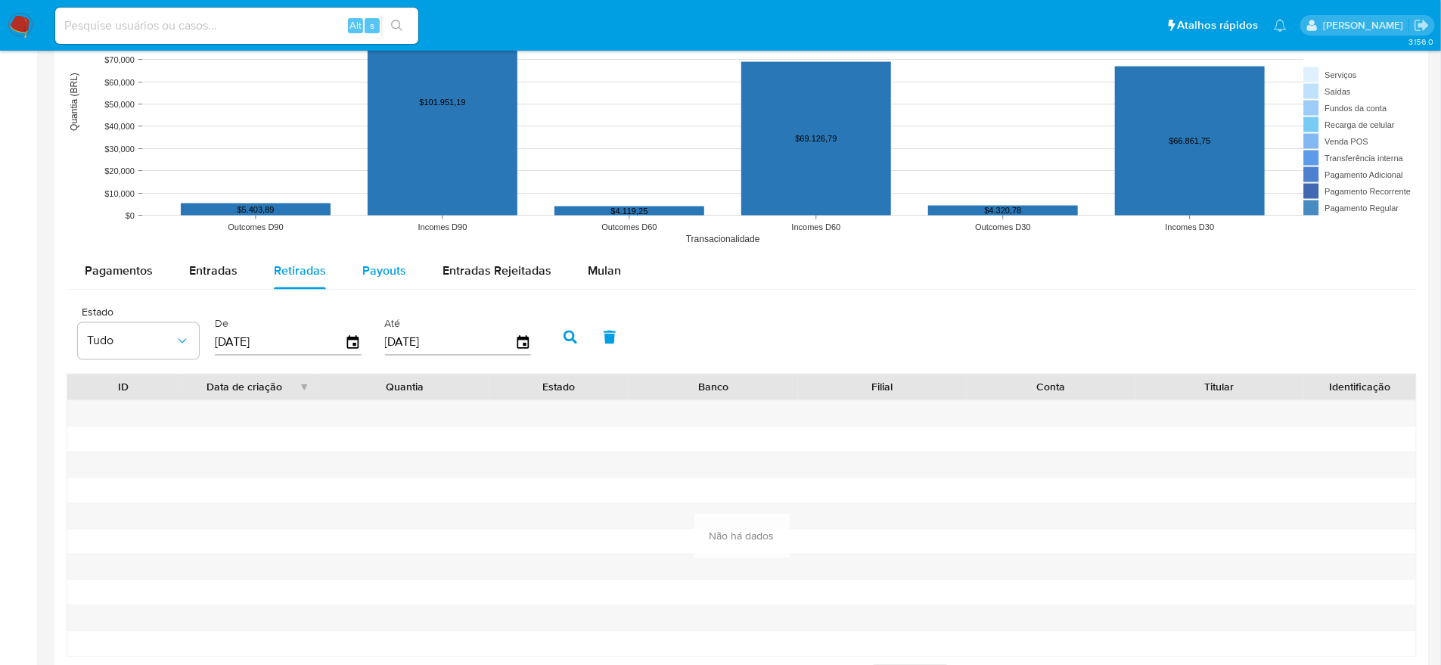
click at [366, 268] on span "Payouts" at bounding box center [384, 270] width 44 height 17
select select "10"
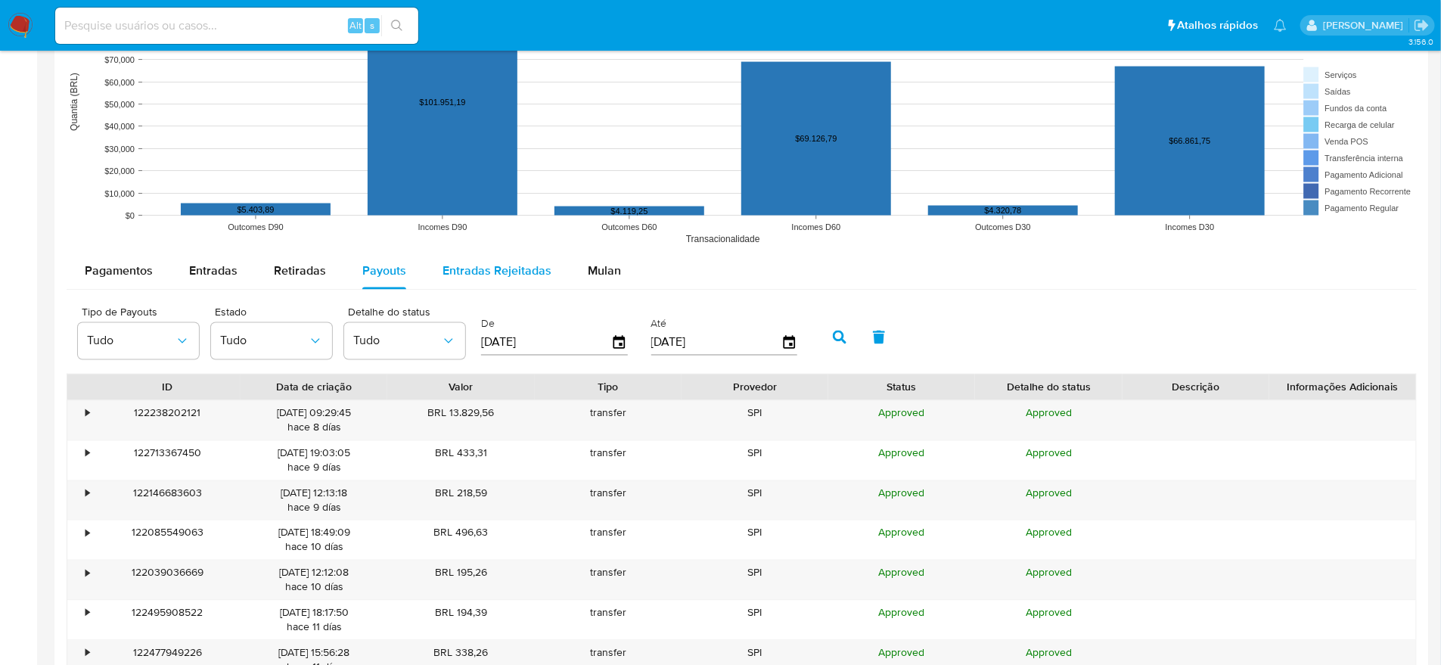
click at [443, 272] on span "Entradas Rejeitadas" at bounding box center [496, 270] width 109 height 17
select select "10"
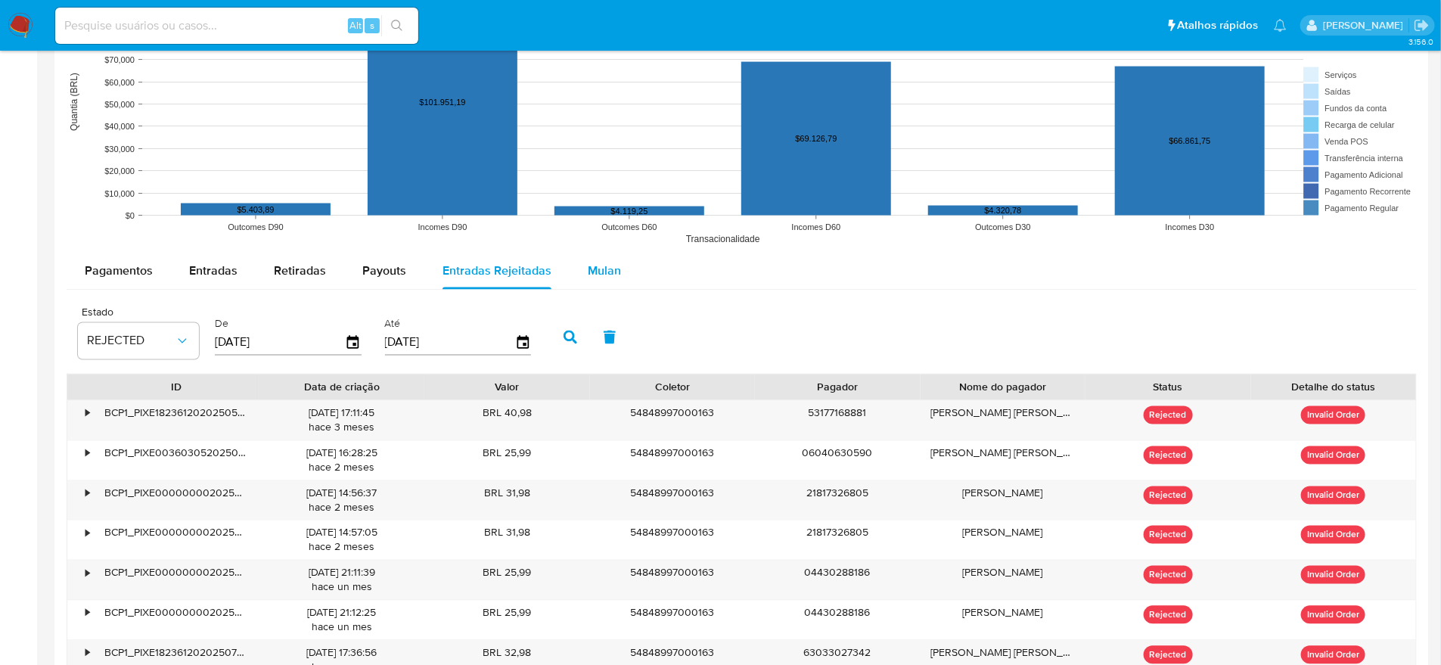
click at [588, 272] on span "Mulan" at bounding box center [604, 270] width 33 height 17
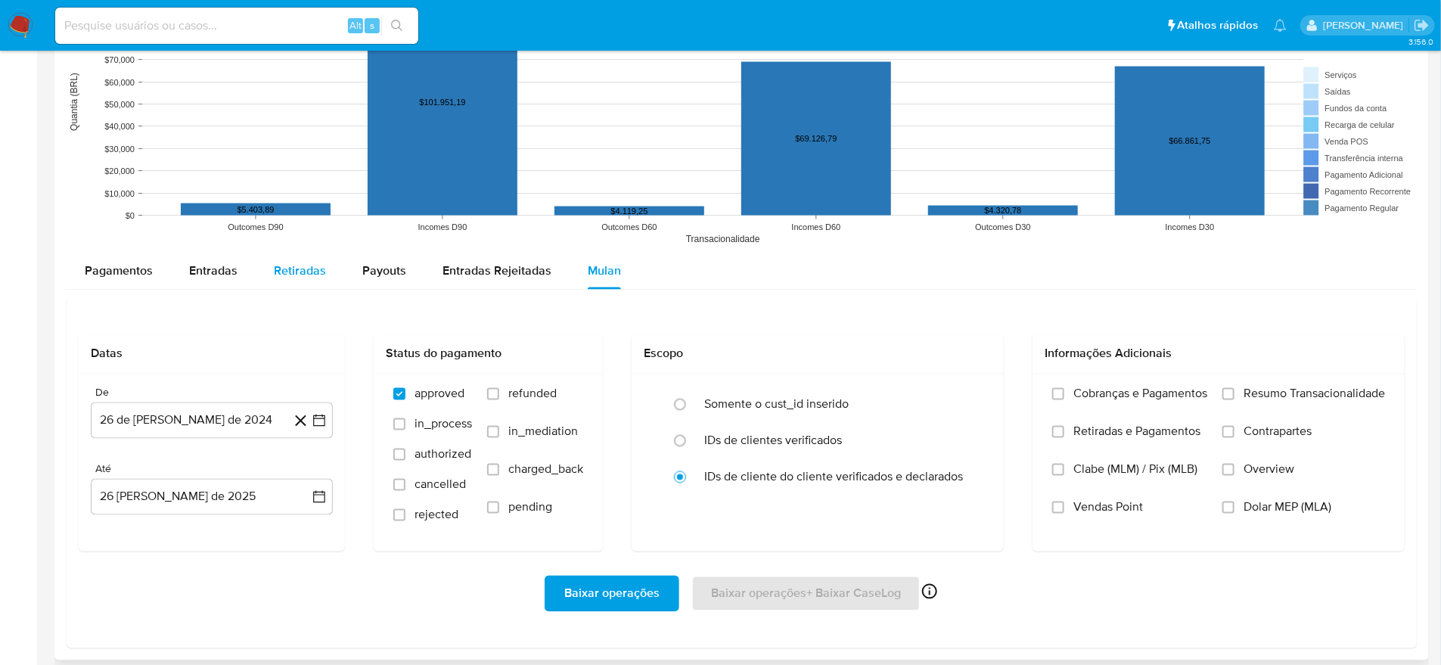
click at [337, 272] on button "Retiradas" at bounding box center [300, 271] width 88 height 36
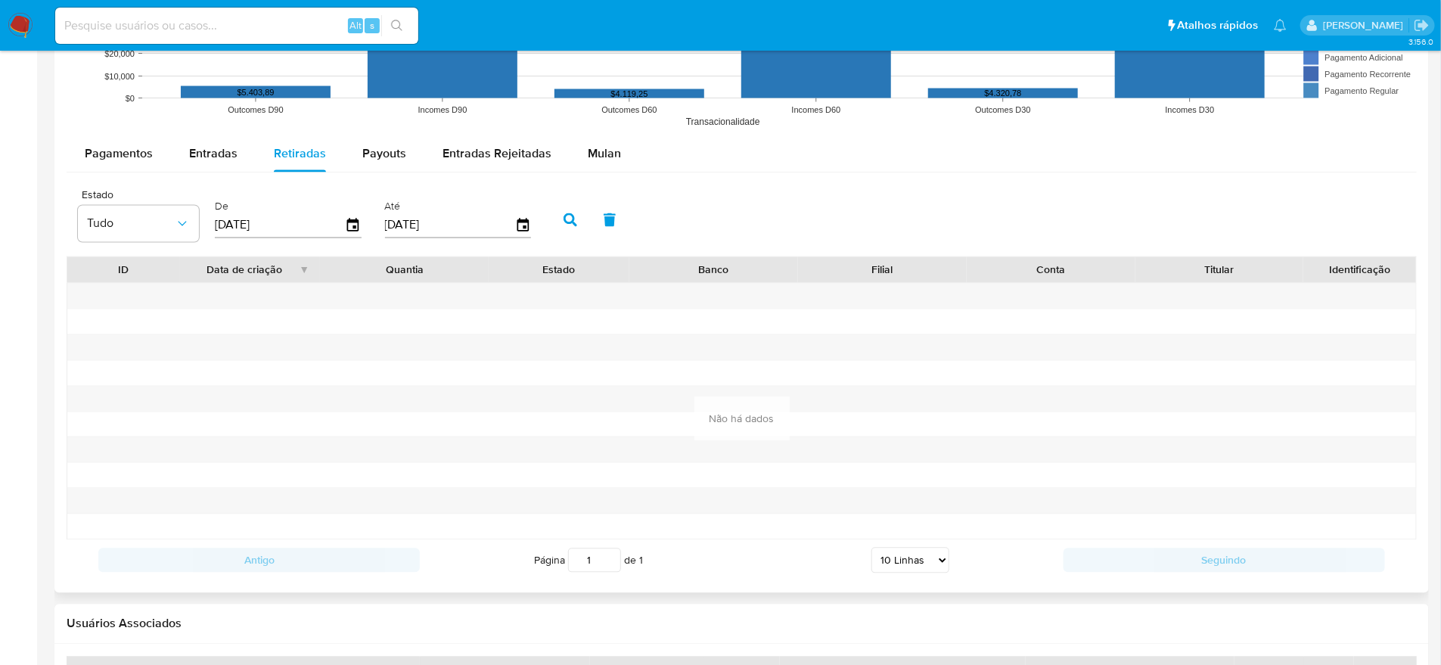
scroll to position [1313, 0]
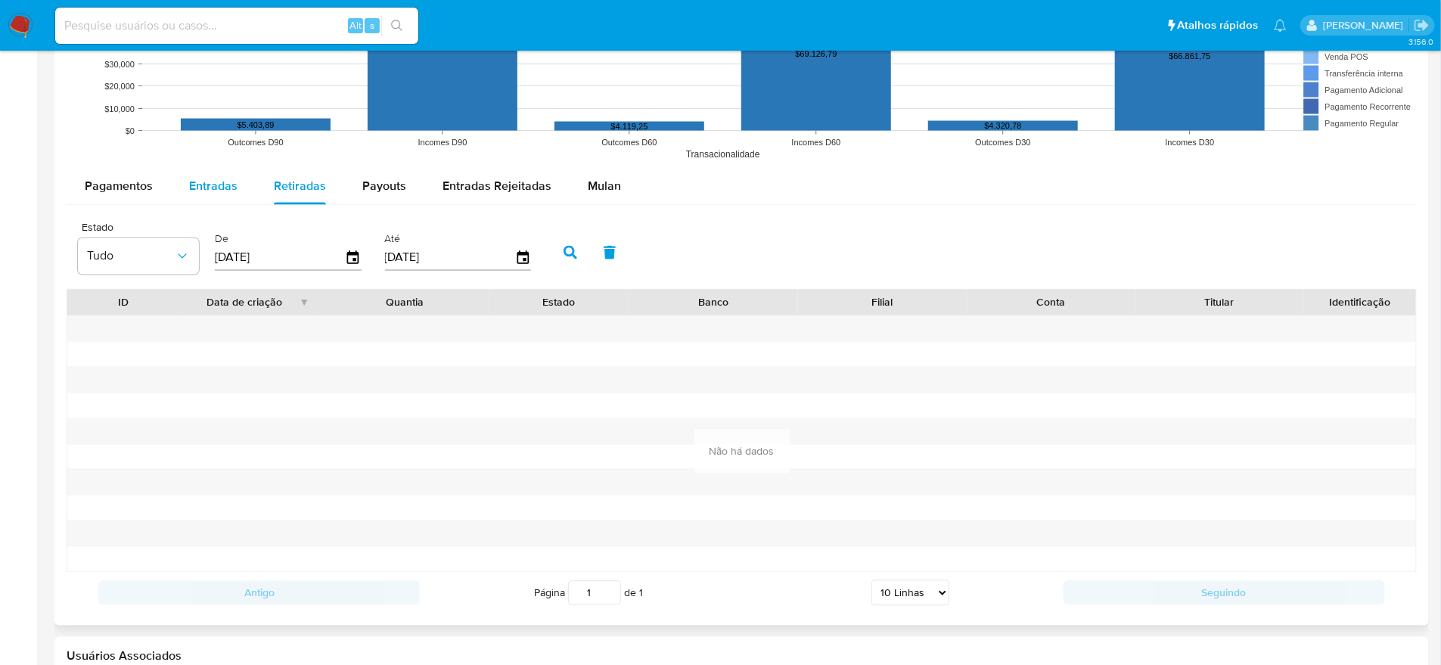
click at [222, 180] on span "Entradas" at bounding box center [213, 186] width 48 height 17
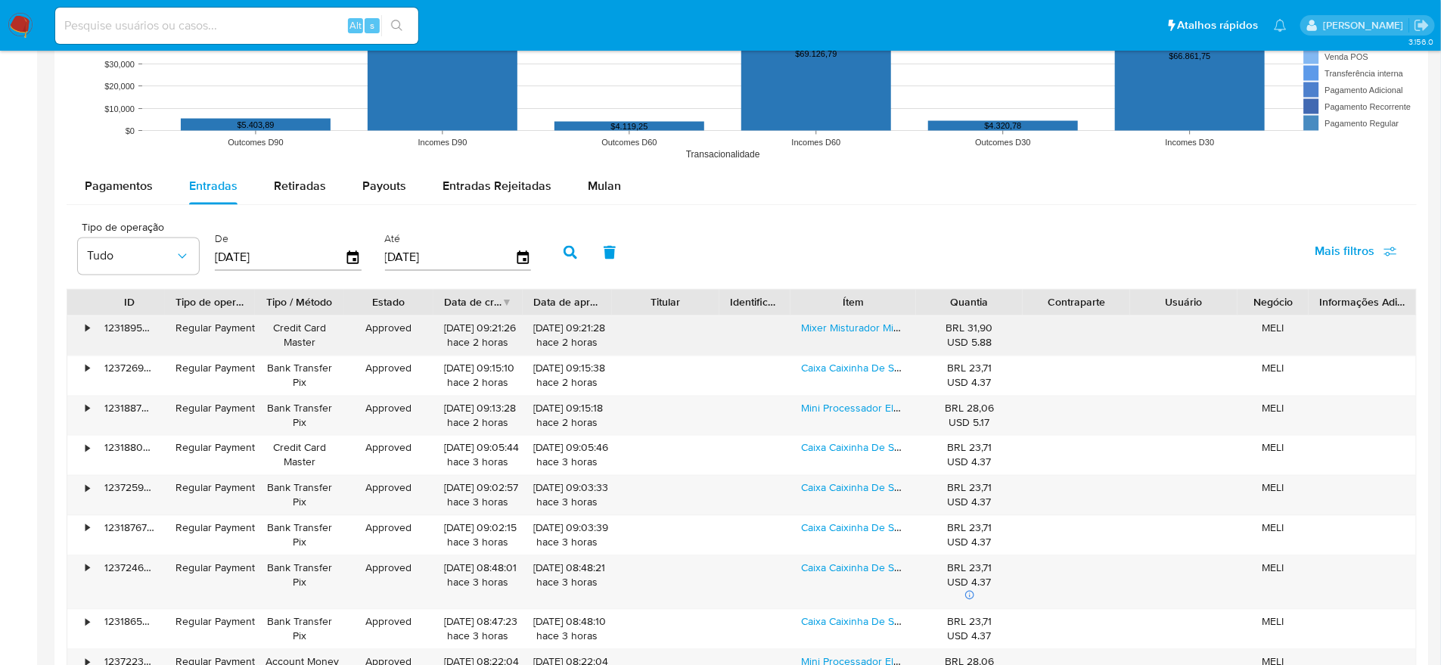
click at [954, 321] on div "BRL 31,90 USD 5.88" at bounding box center [969, 335] width 86 height 29
